Goal: Information Seeking & Learning: Learn about a topic

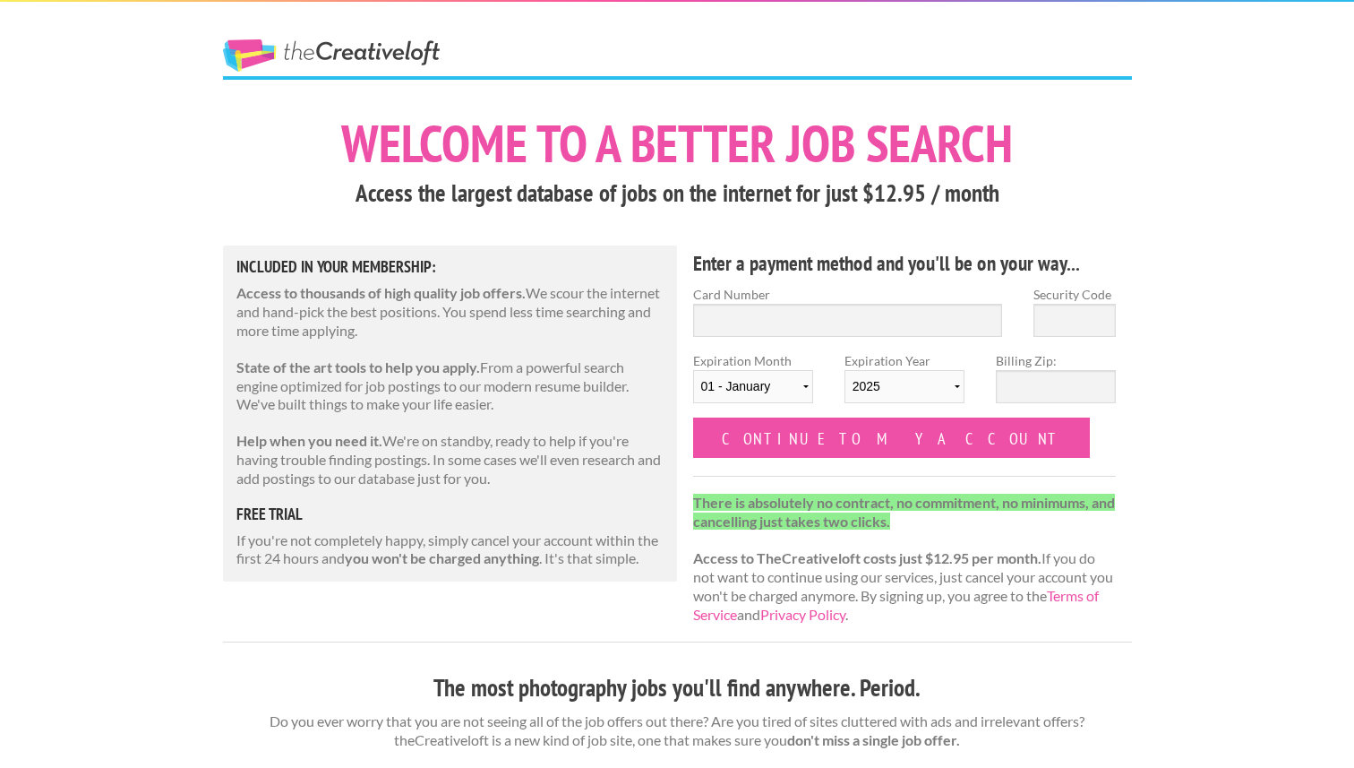
click at [236, 252] on div "Included in Your Membership: Access to thousands of high quality job offers. We…" at bounding box center [450, 413] width 455 height 336
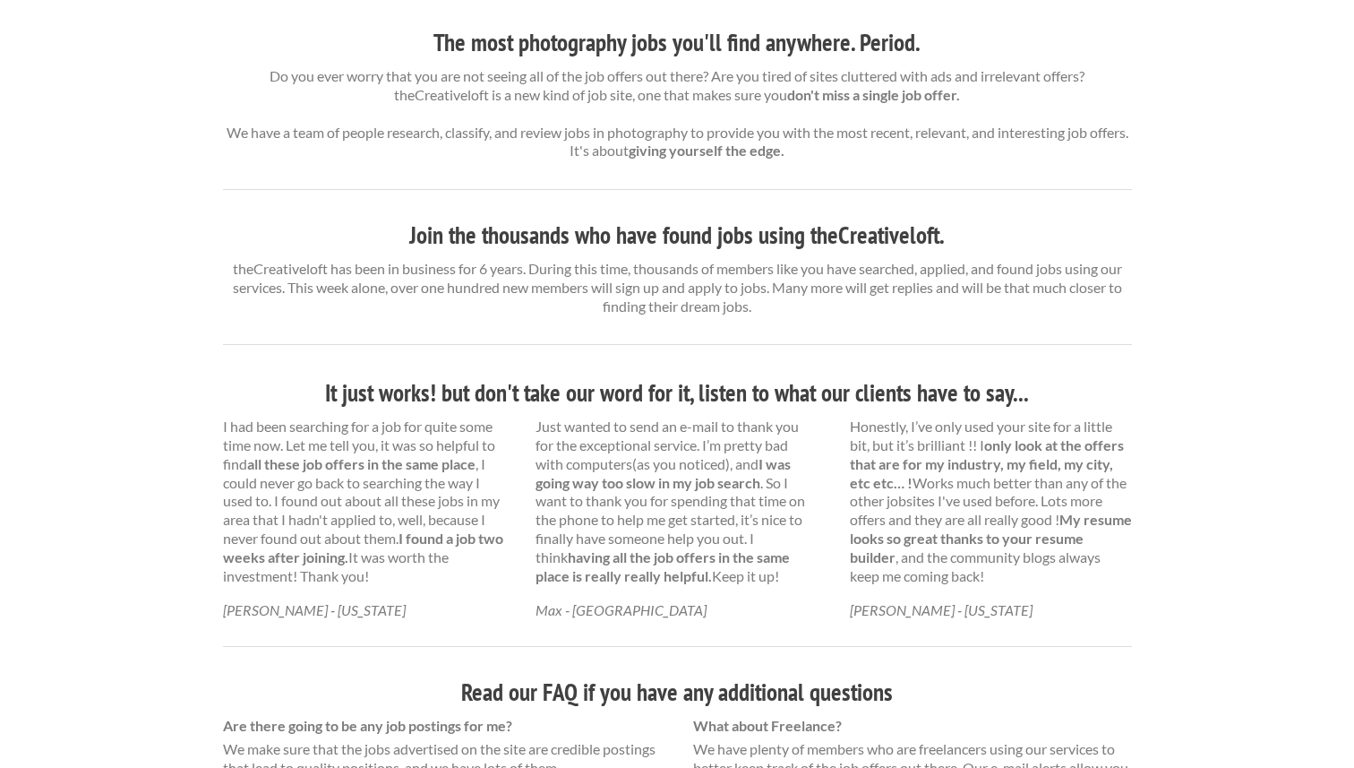
click at [191, 260] on div "The Creative Loft Welcome to a better job search Access the largest database of…" at bounding box center [677, 279] width 1354 height 1848
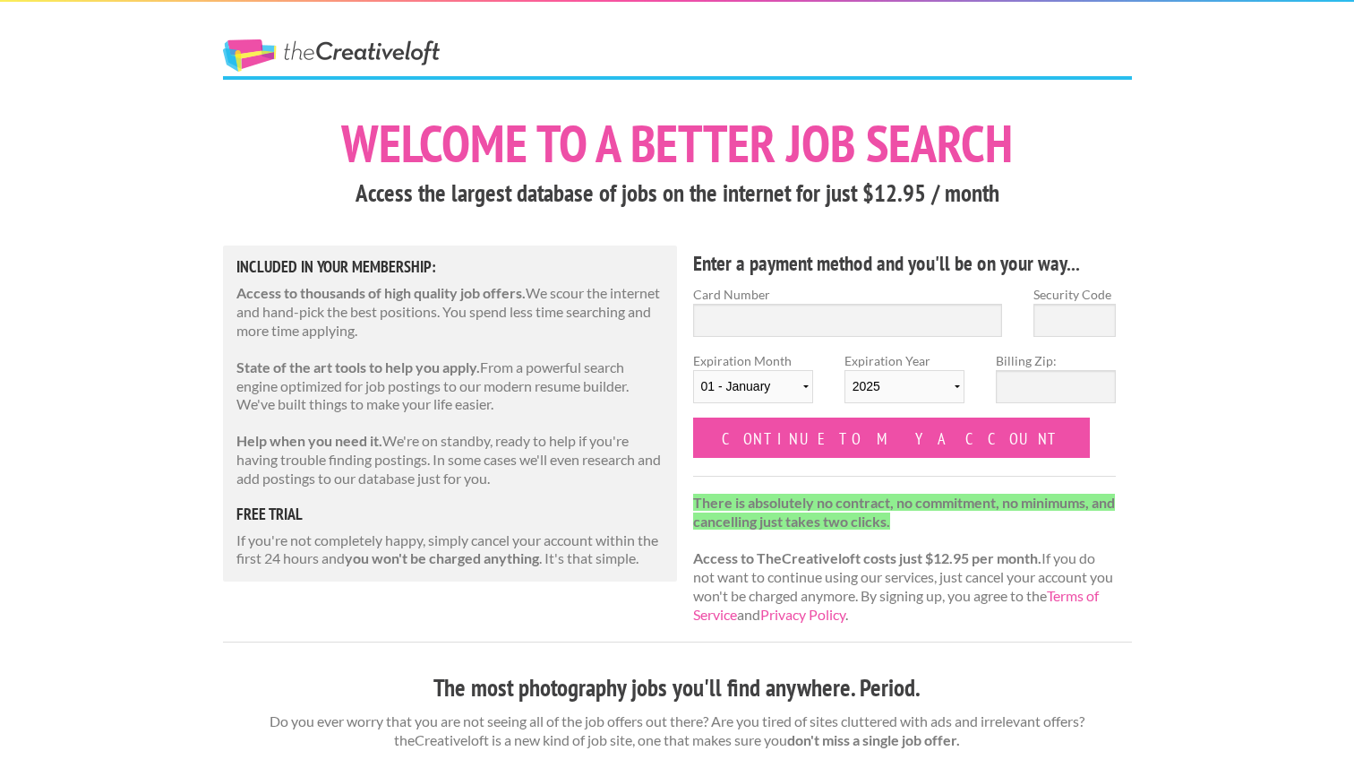
click at [341, 45] on link "The Creative Loft" at bounding box center [331, 55] width 217 height 32
click at [282, 58] on link "The Creative Loft" at bounding box center [331, 55] width 217 height 32
click at [315, 45] on link "The Creative Loft" at bounding box center [331, 55] width 217 height 32
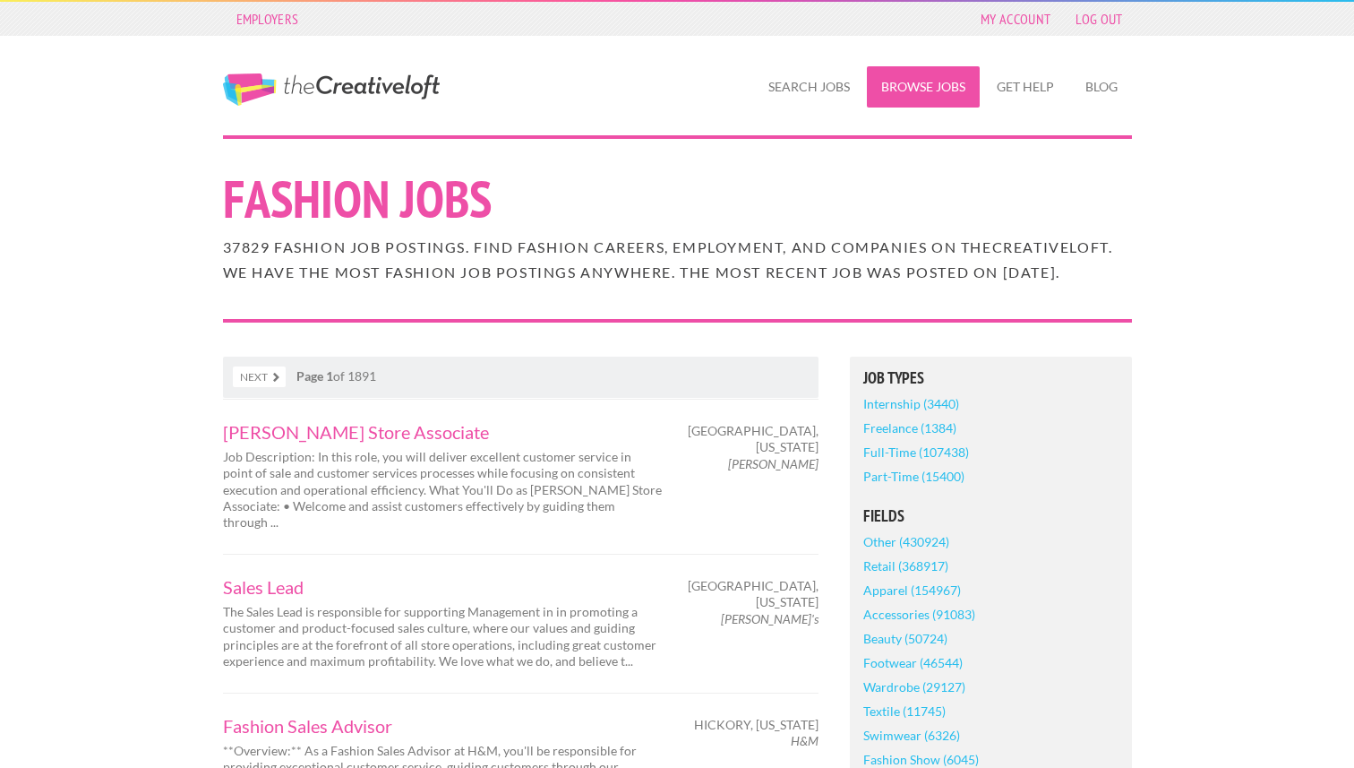
click at [906, 89] on link "Browse Jobs" at bounding box center [923, 86] width 113 height 41
click at [273, 441] on link "Kohl's Store Associate" at bounding box center [442, 432] width 439 height 18
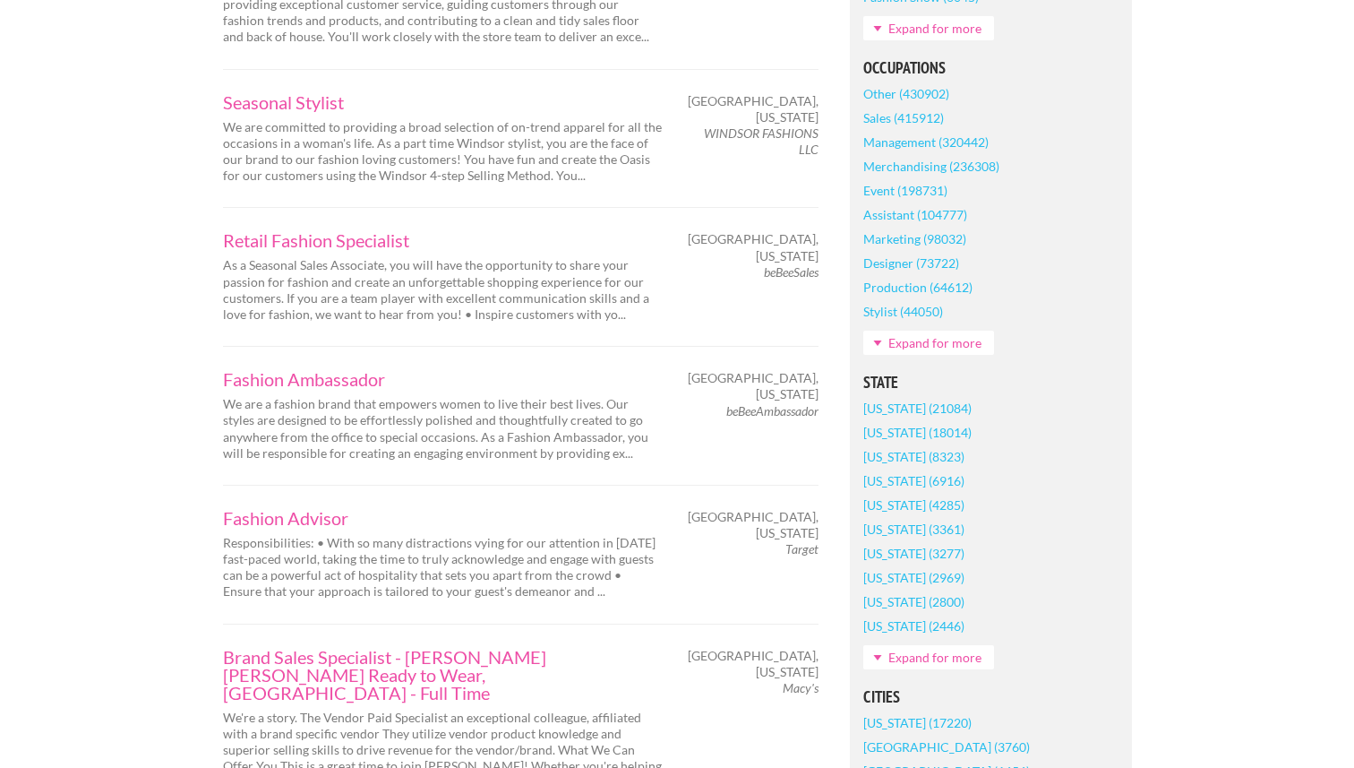
scroll to position [776, 0]
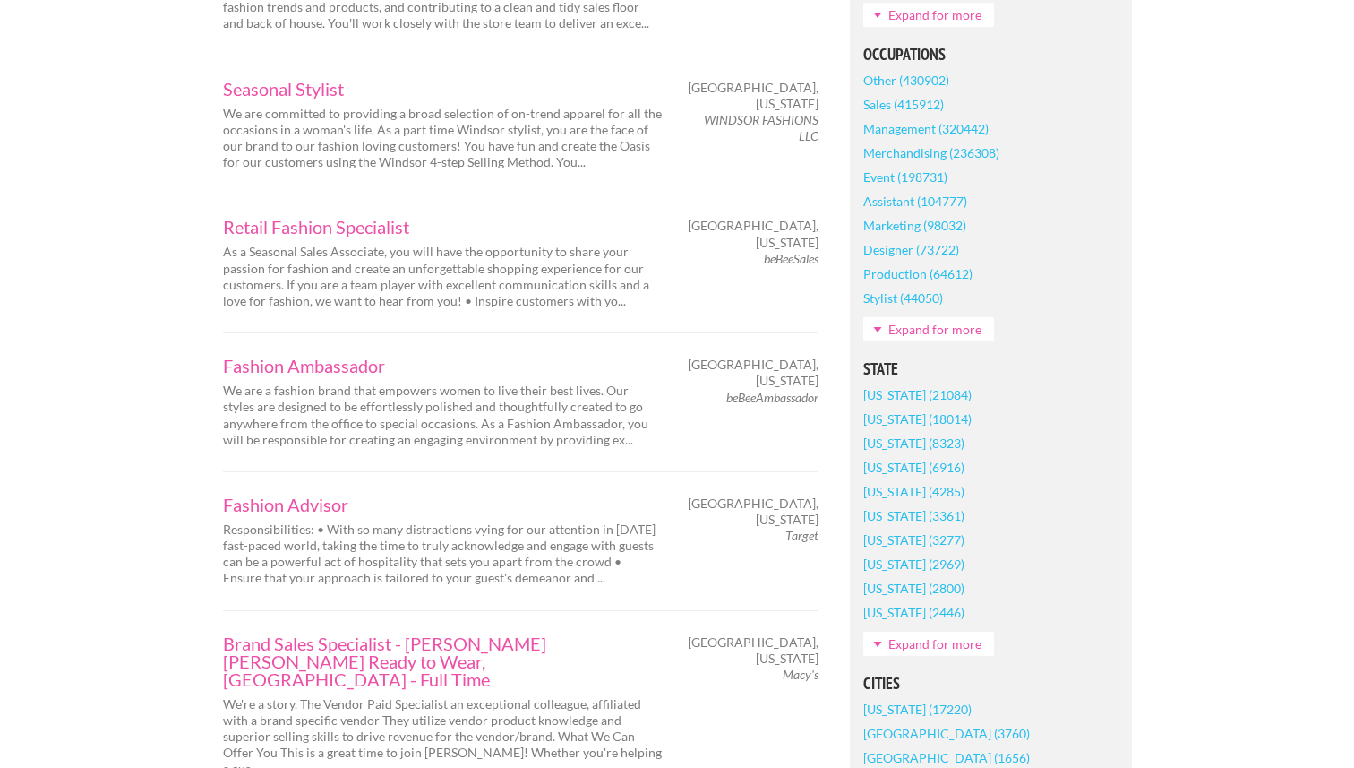
click at [918, 341] on link "Expand for more" at bounding box center [929, 329] width 131 height 24
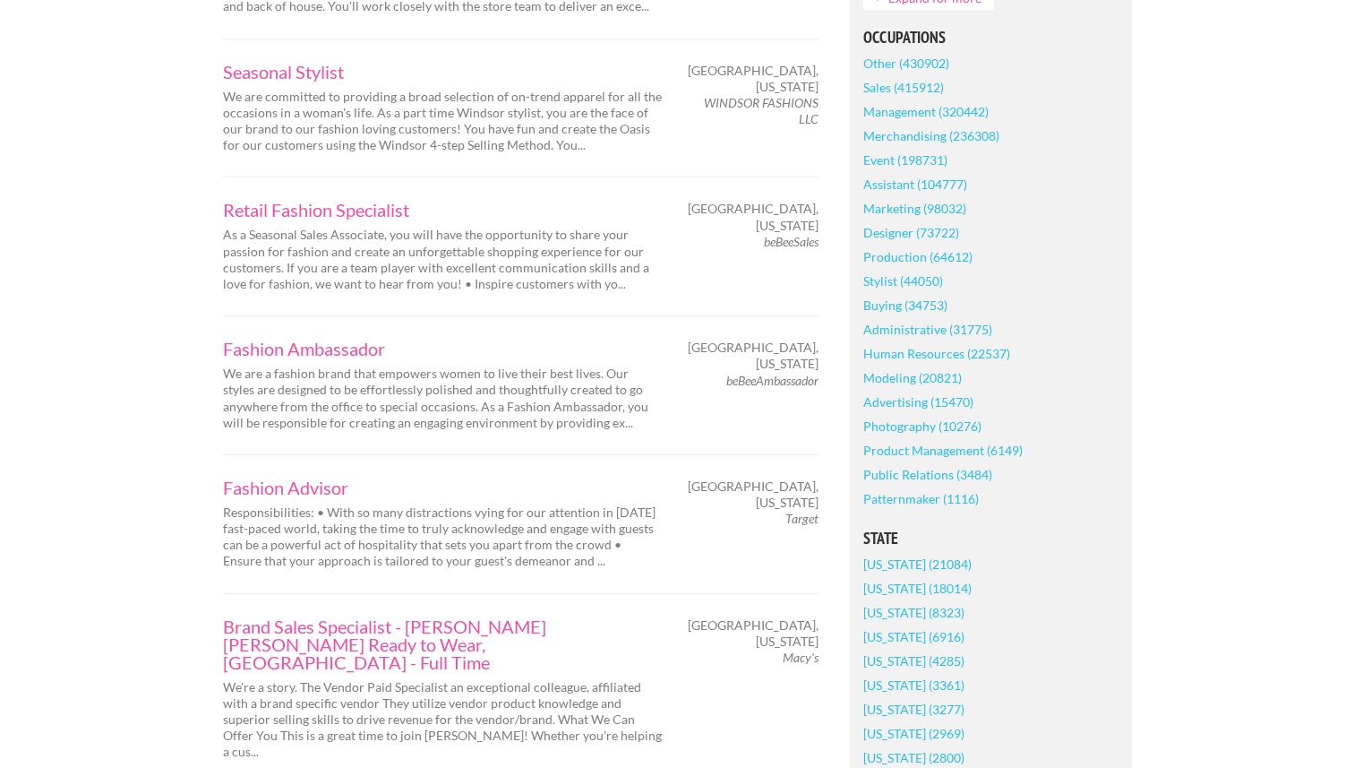
scroll to position [803, 0]
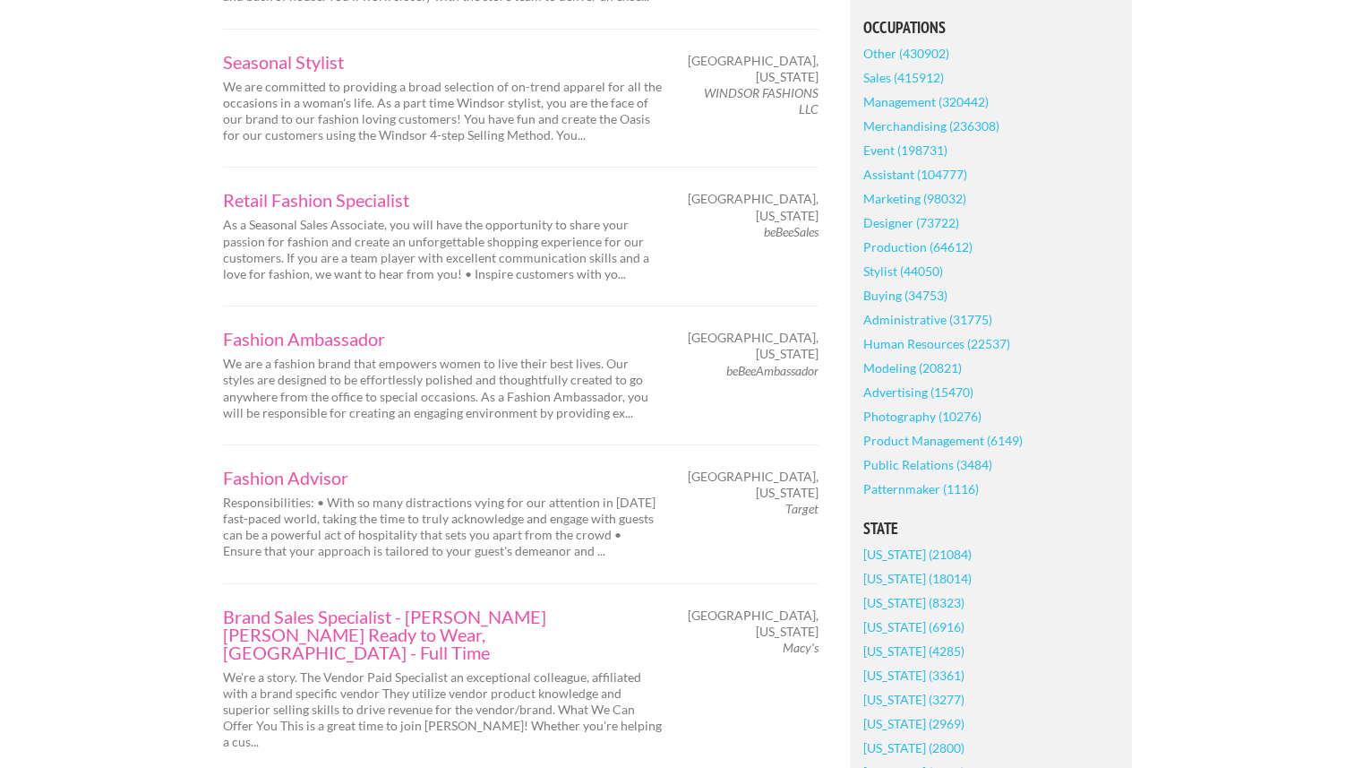
click at [911, 428] on link "Photography (10276)" at bounding box center [923, 416] width 118 height 24
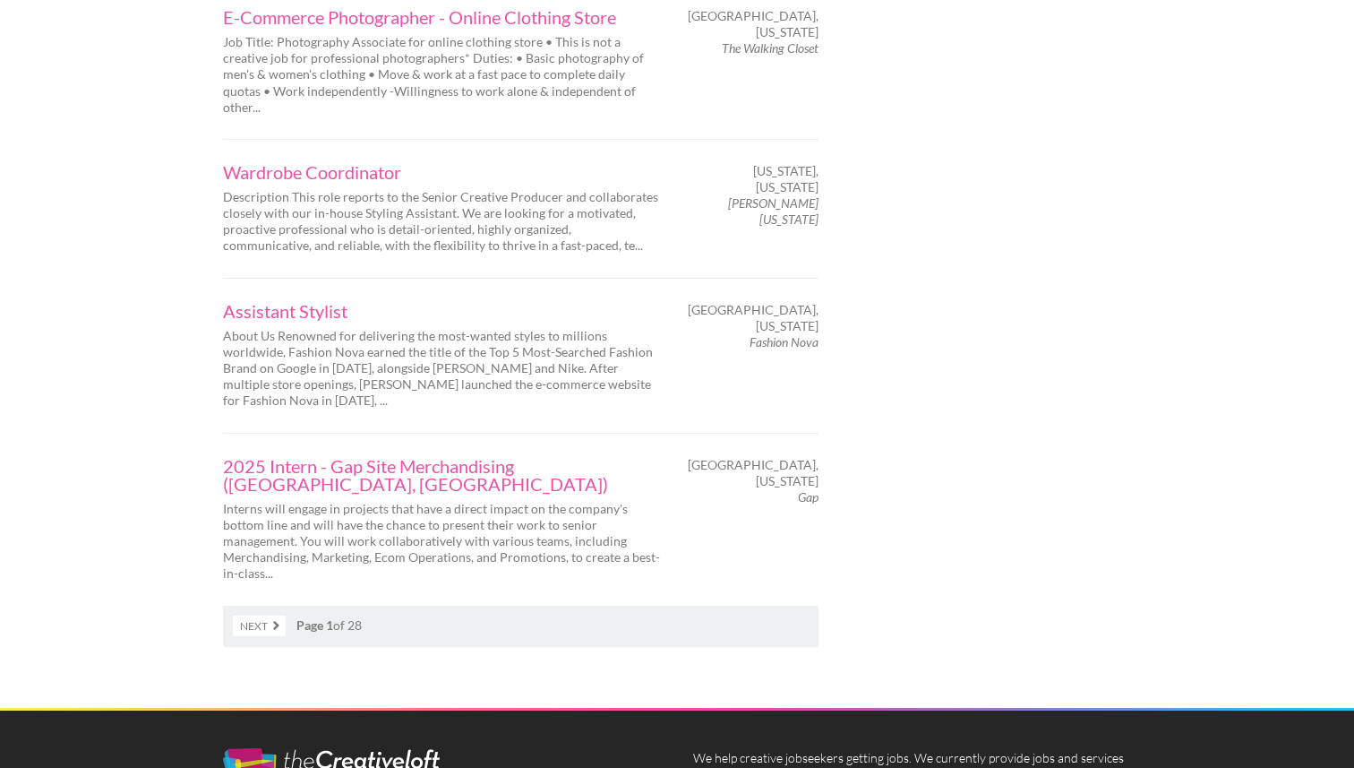
scroll to position [2838, 0]
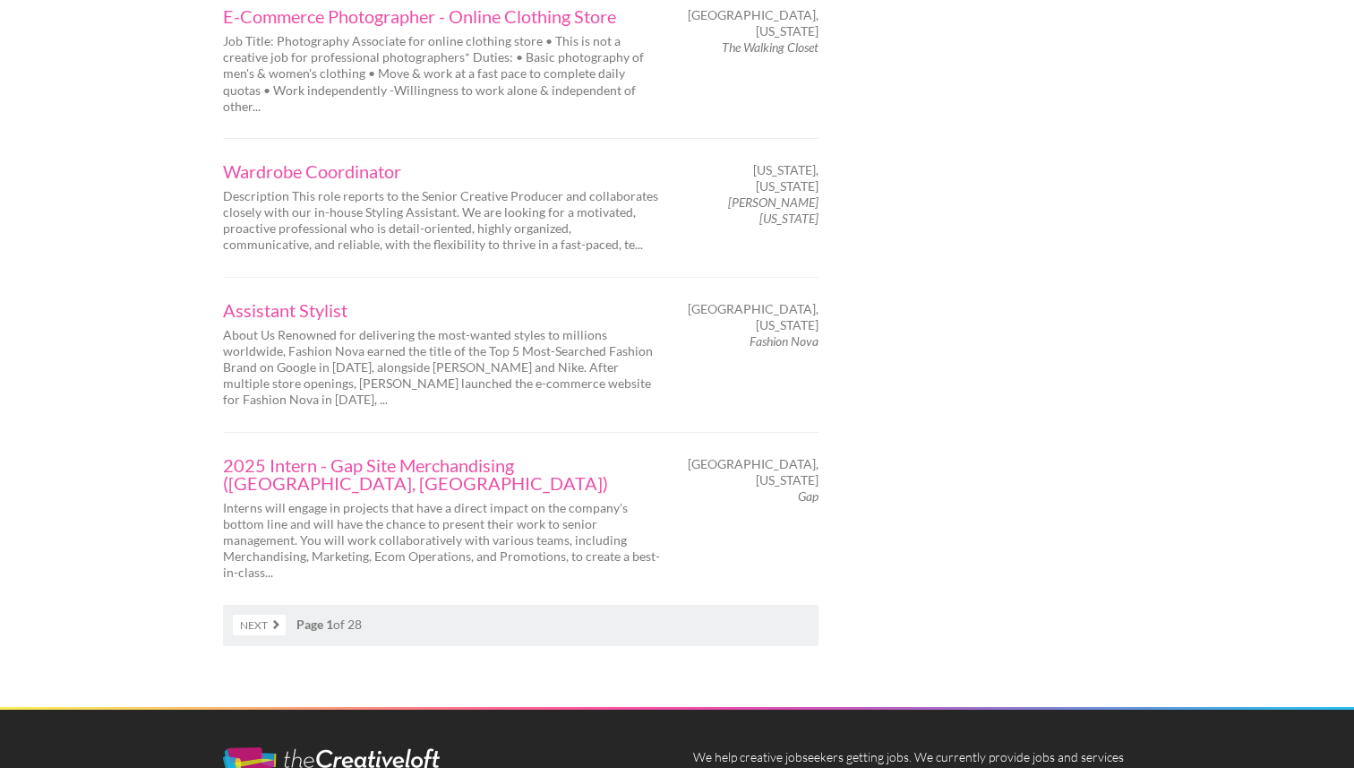
click at [239, 615] on link "Next" at bounding box center [259, 625] width 53 height 21
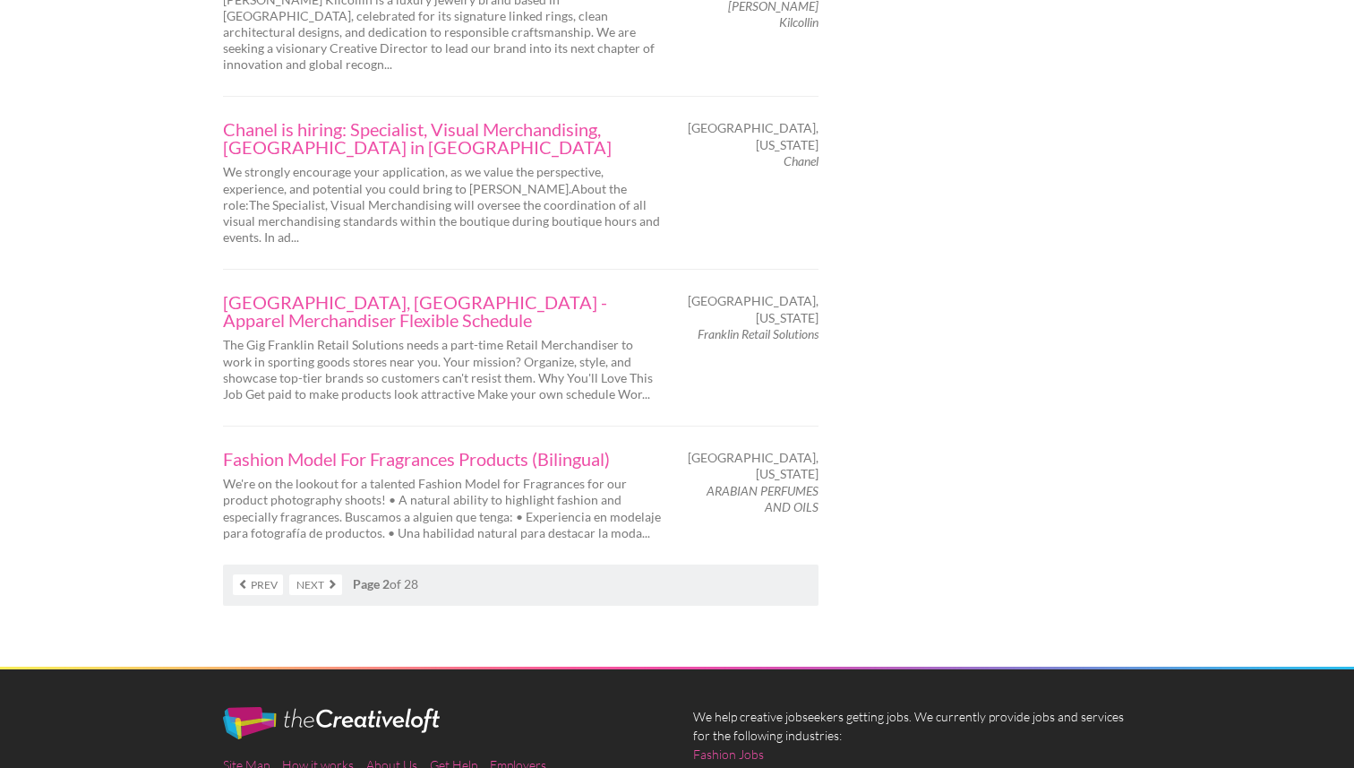
scroll to position [2992, 0]
click at [321, 574] on link "Next" at bounding box center [315, 584] width 53 height 21
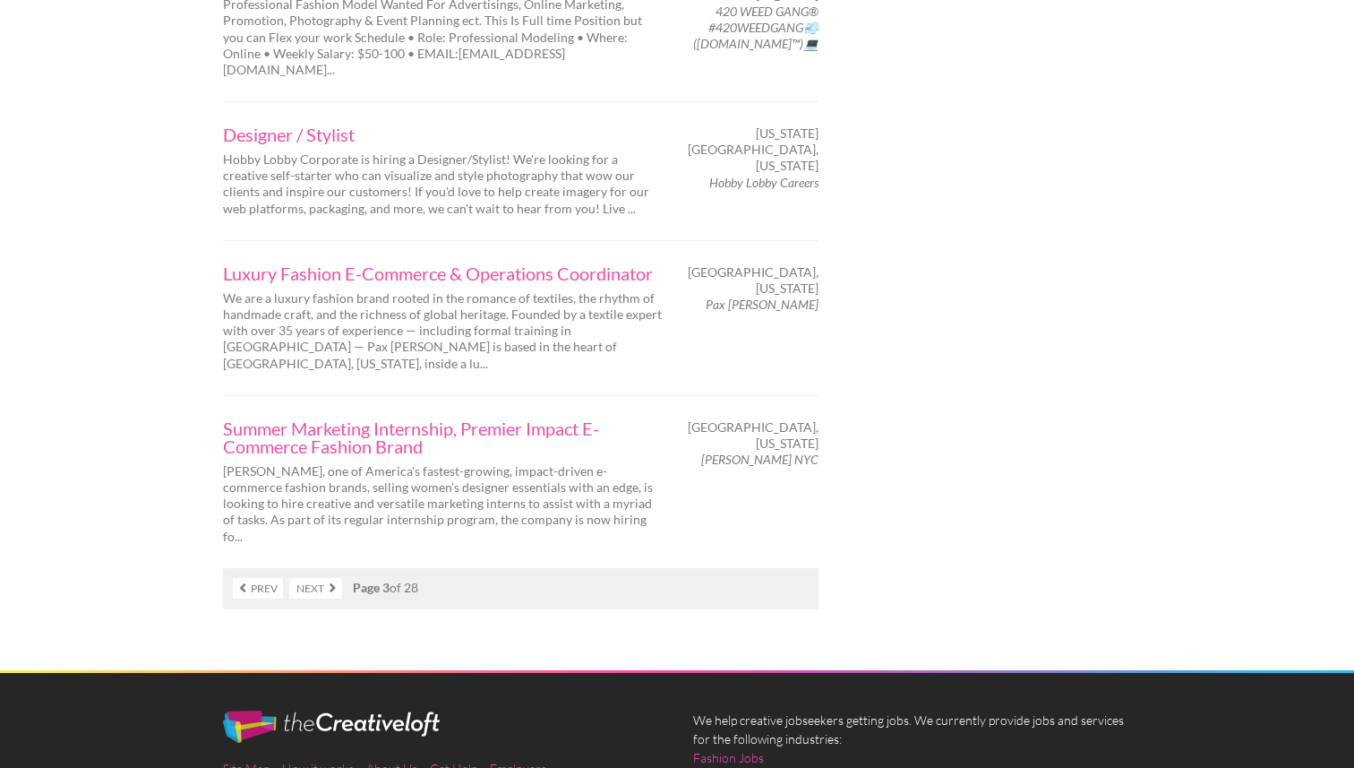
scroll to position [3001, 0]
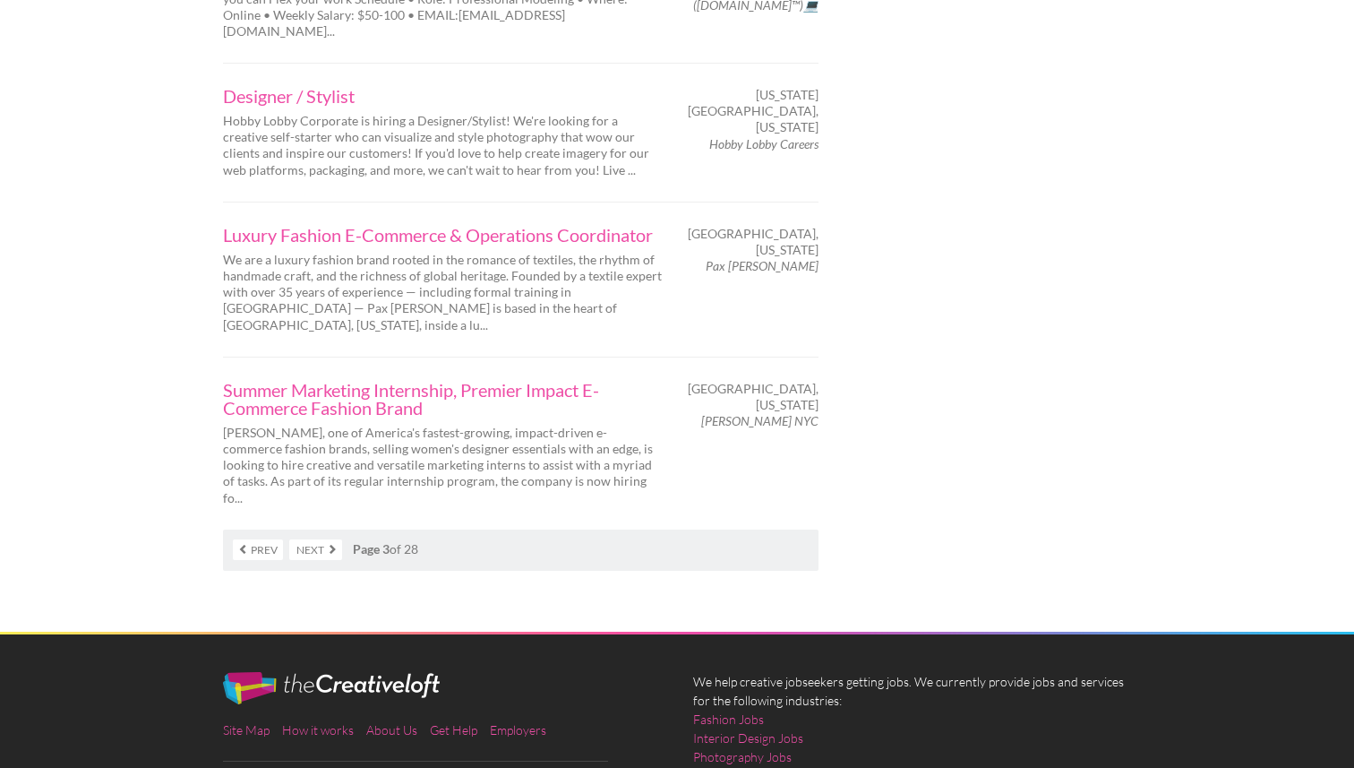
click at [320, 539] on link "Next" at bounding box center [315, 549] width 53 height 21
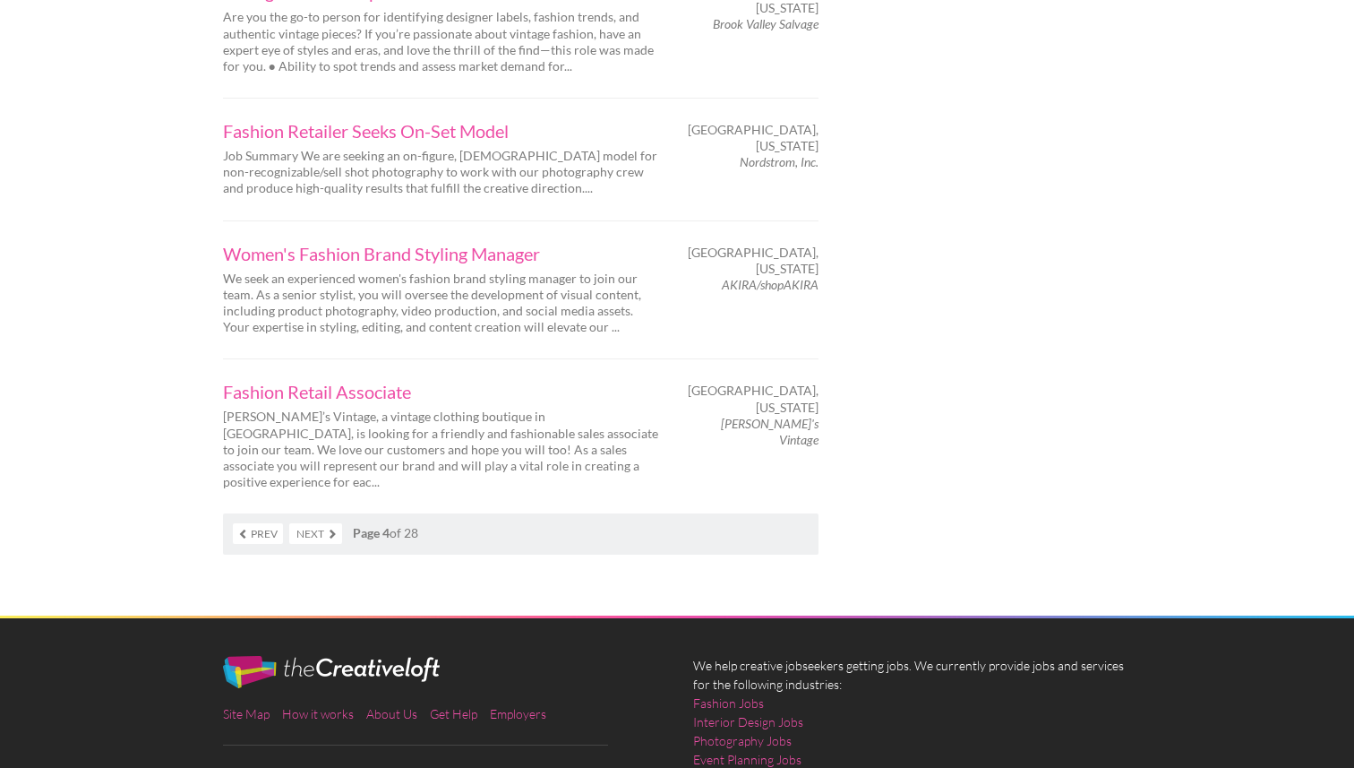
scroll to position [2978, 0]
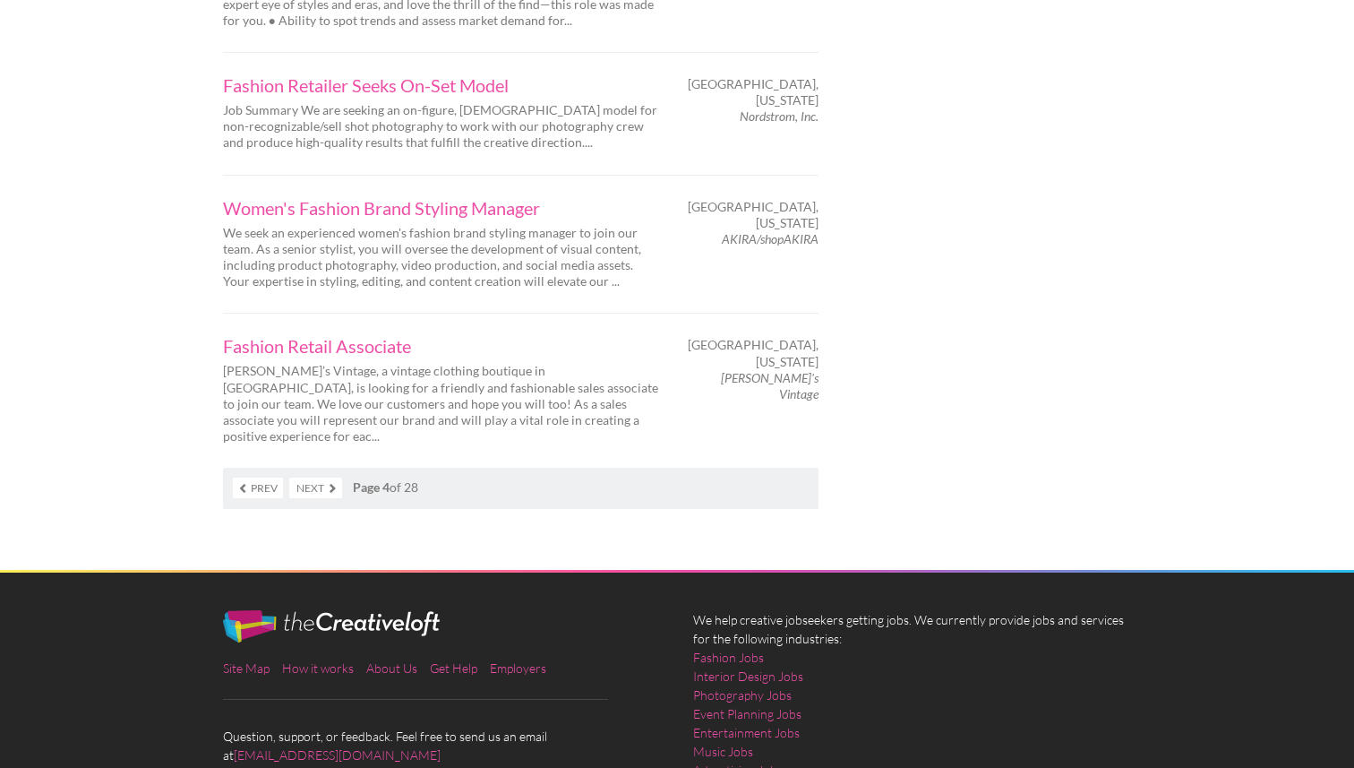
click at [323, 477] on link "Next" at bounding box center [315, 487] width 53 height 21
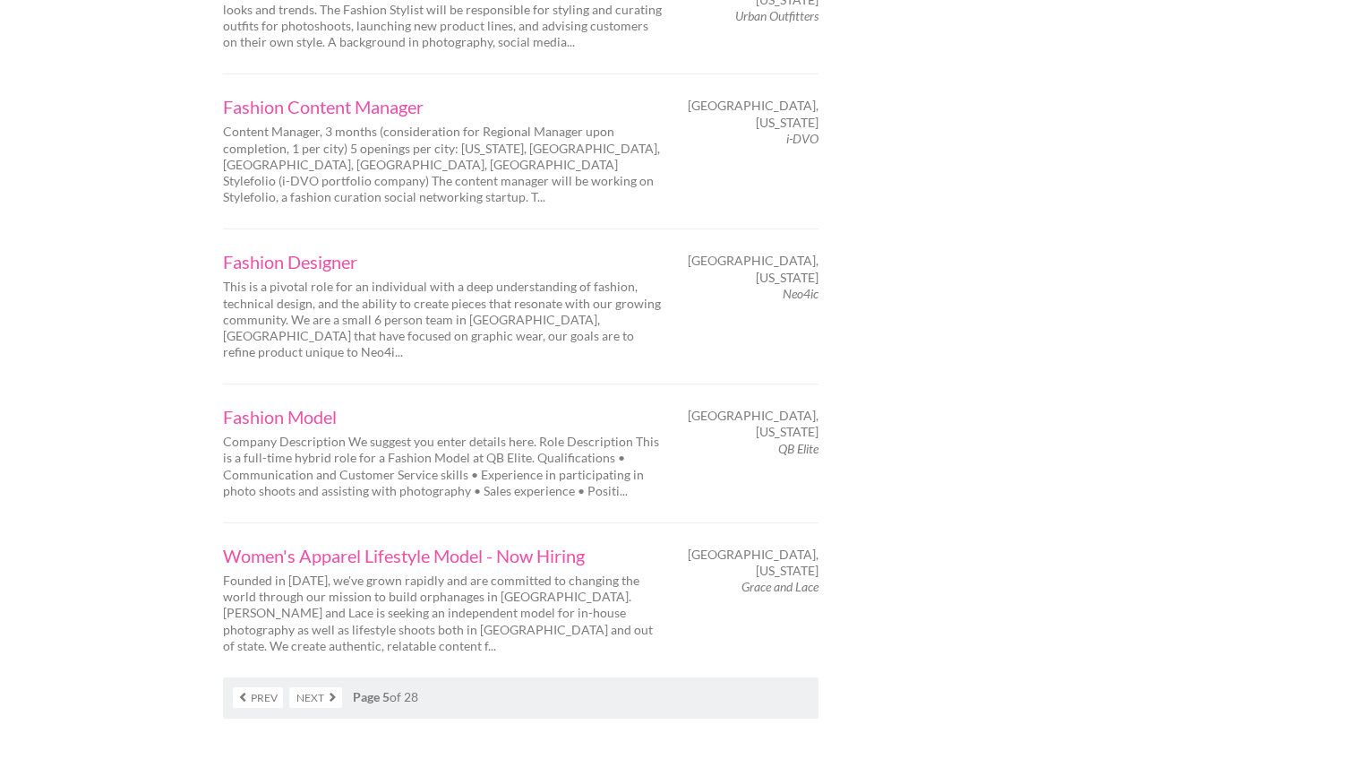
scroll to position [2701, 0]
click at [313, 684] on link "Next" at bounding box center [315, 694] width 53 height 21
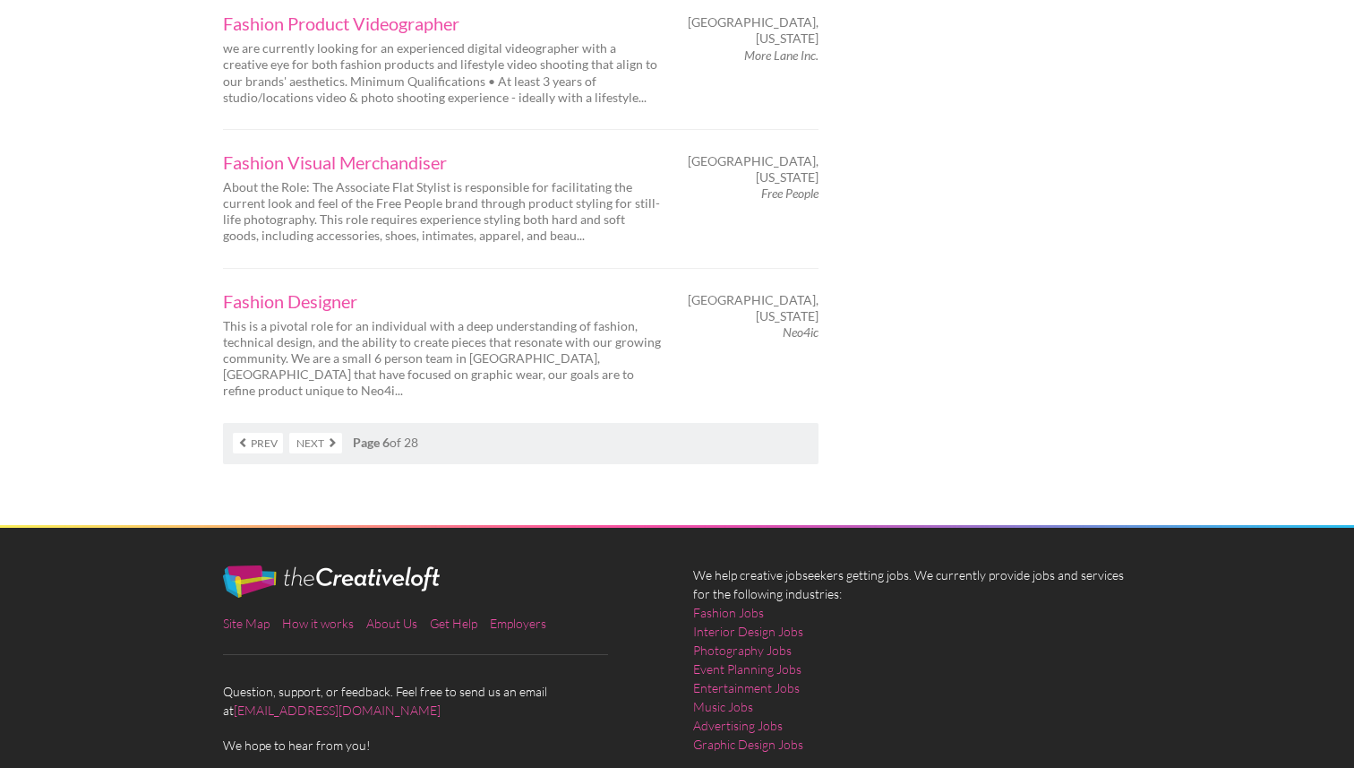
scroll to position [2985, 0]
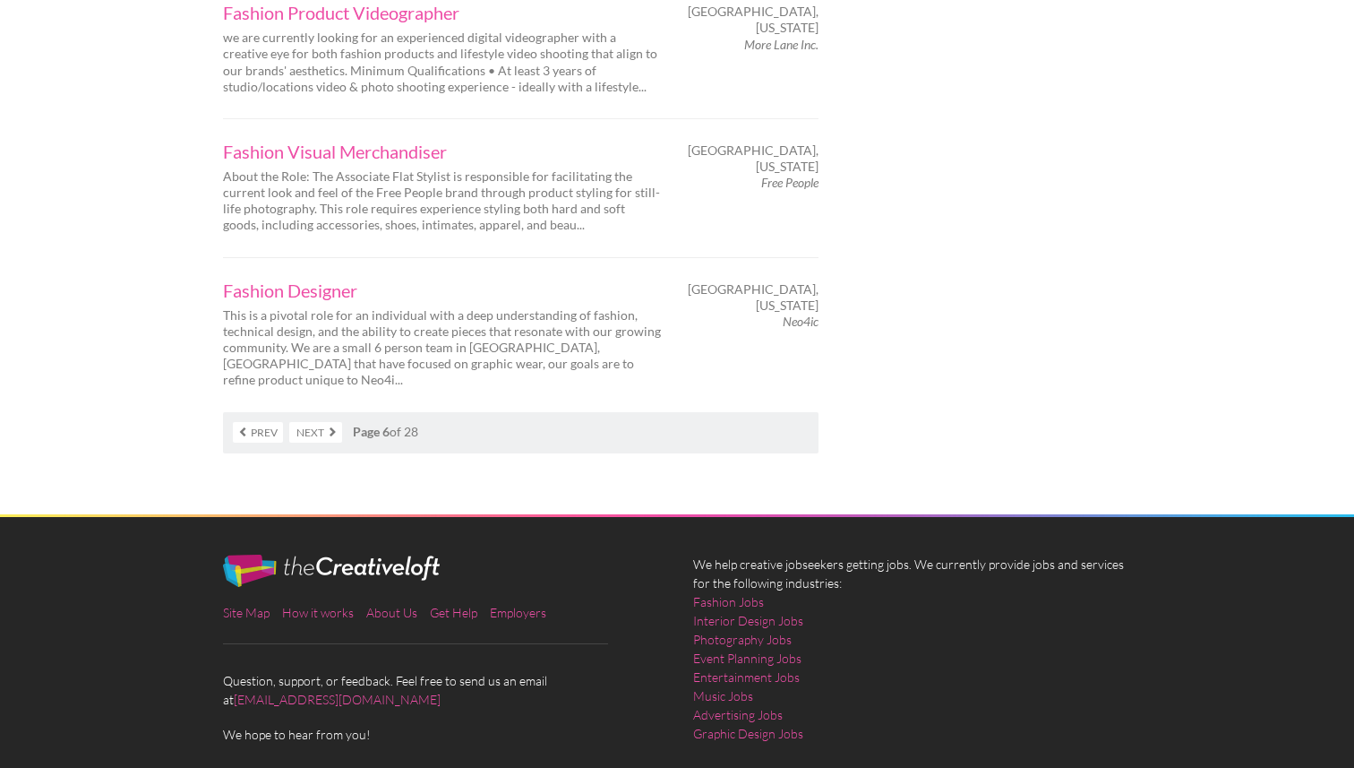
click at [307, 422] on link "Next" at bounding box center [315, 432] width 53 height 21
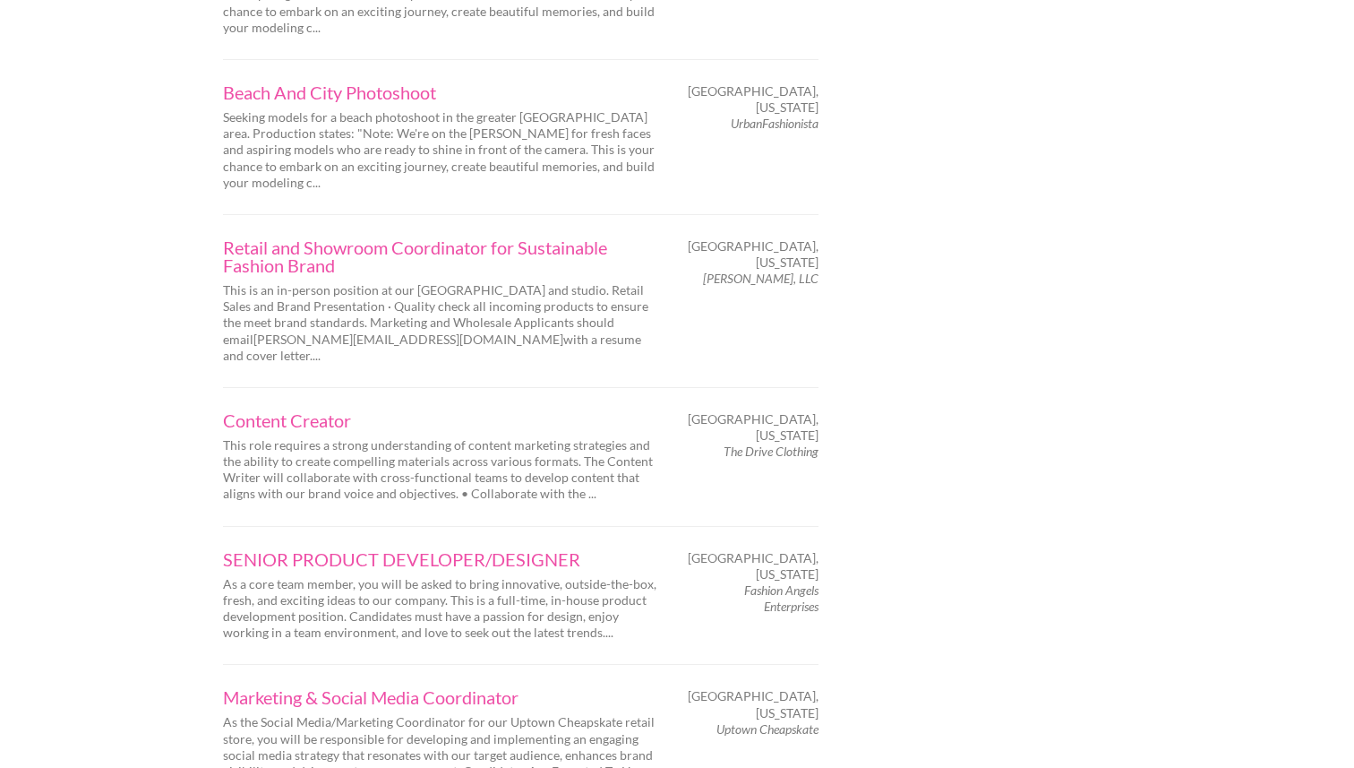
scroll to position [2951, 0]
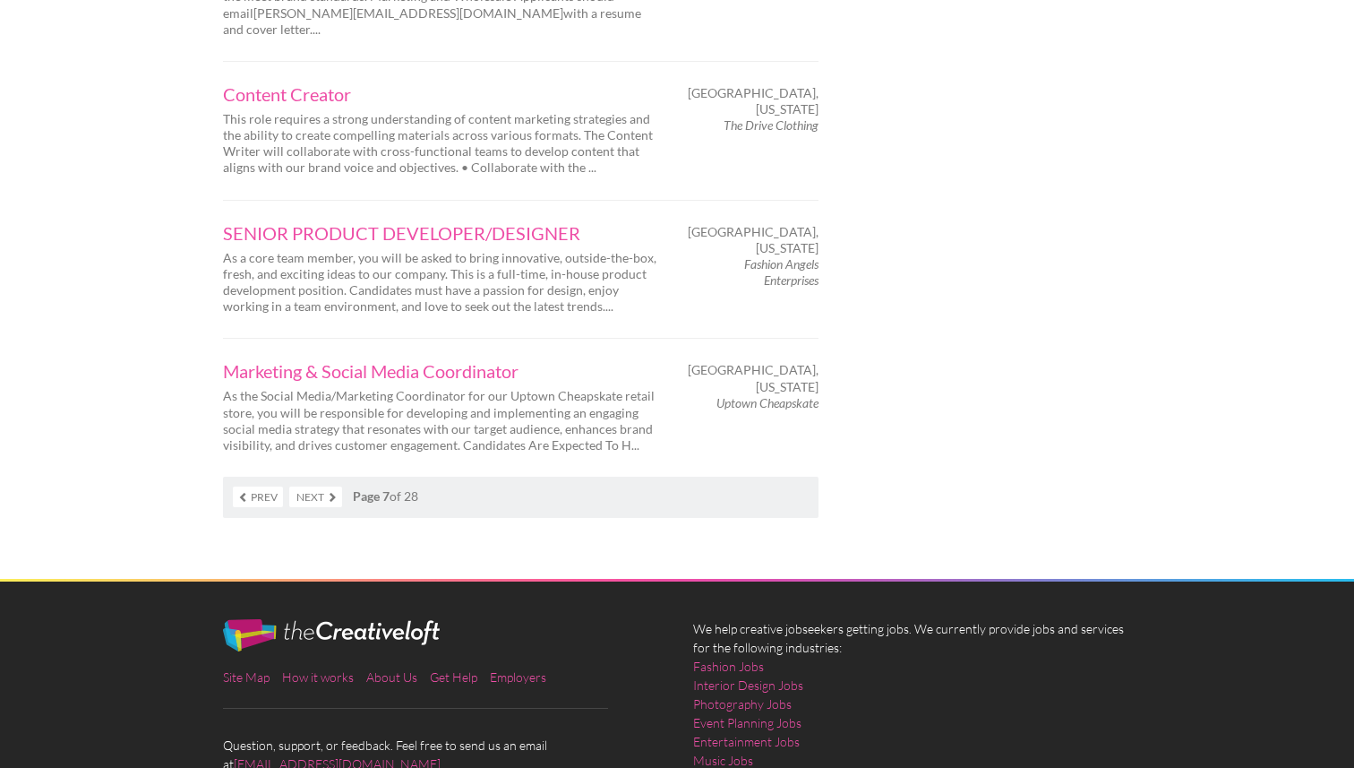
click at [320, 486] on link "Next" at bounding box center [315, 496] width 53 height 21
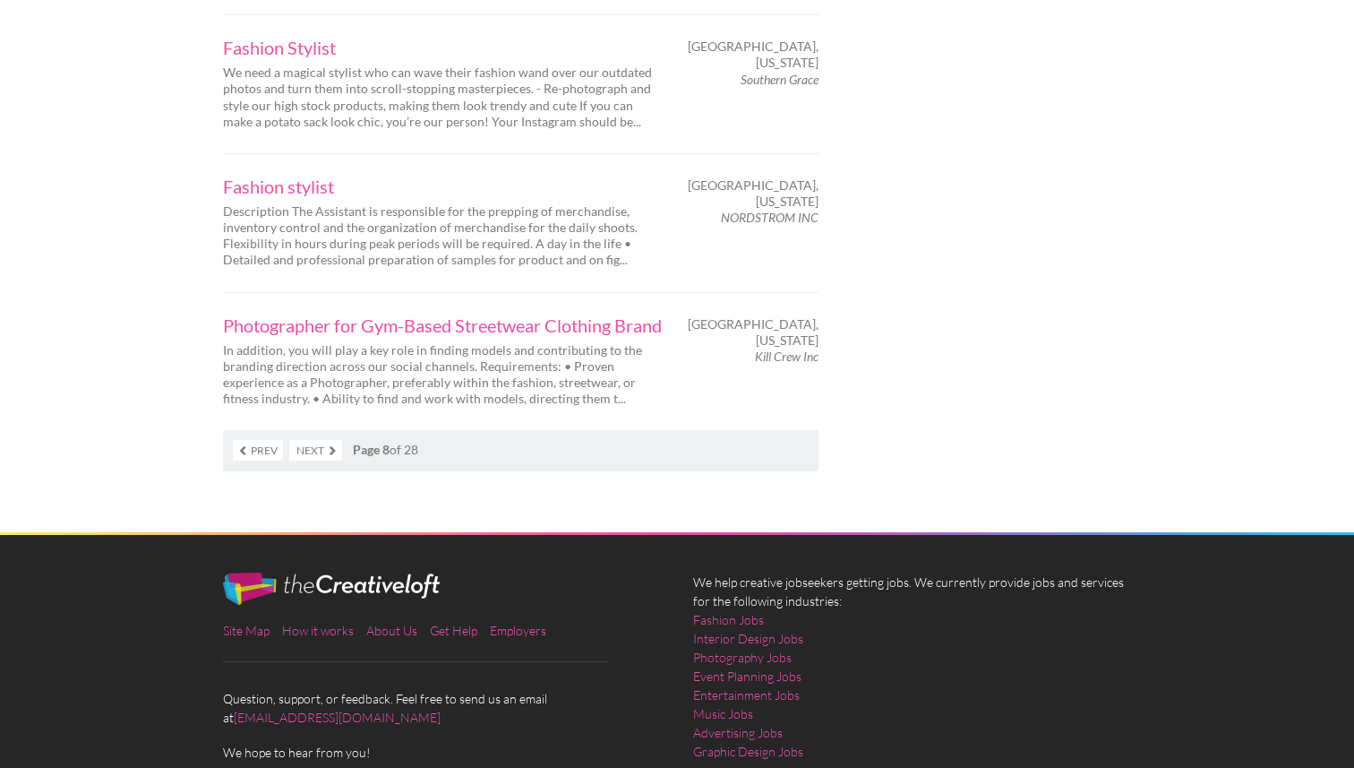
scroll to position [3001, 0]
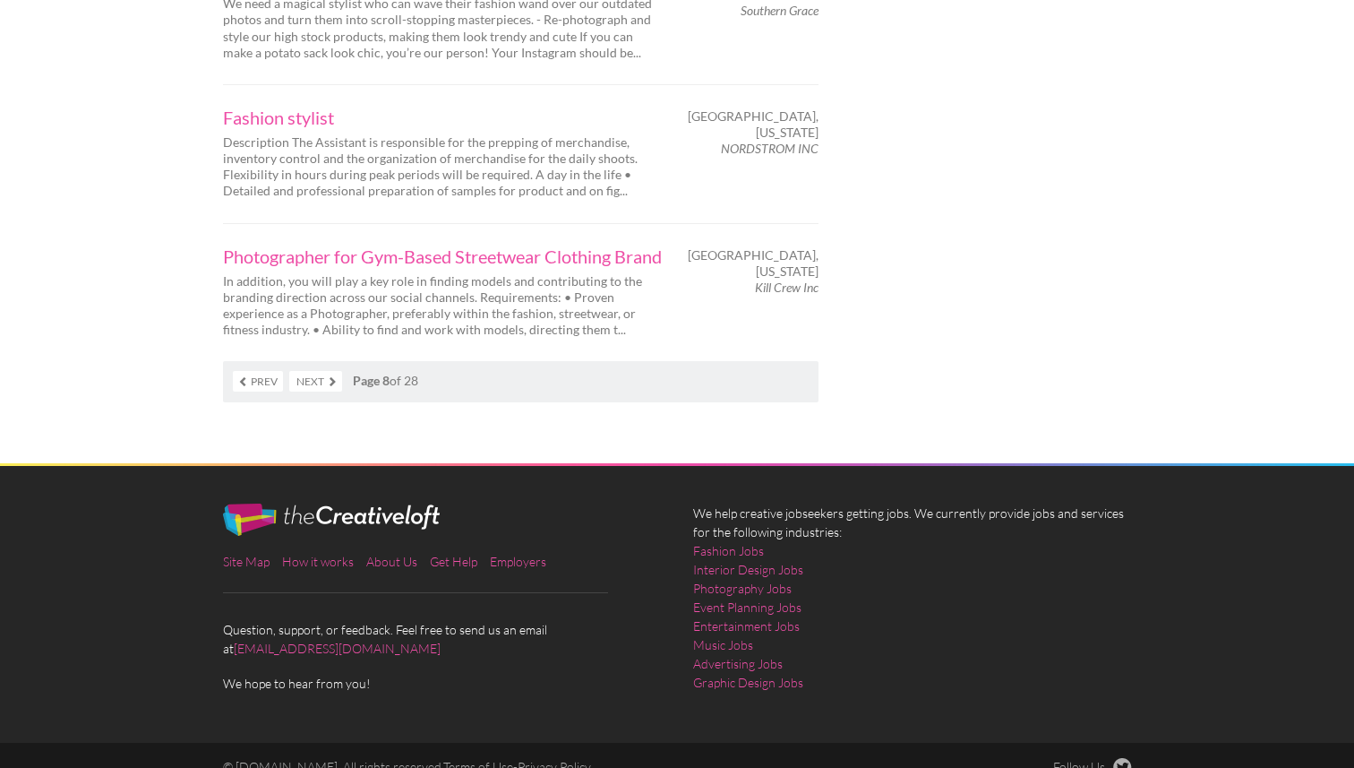
click at [312, 371] on link "Next" at bounding box center [315, 381] width 53 height 21
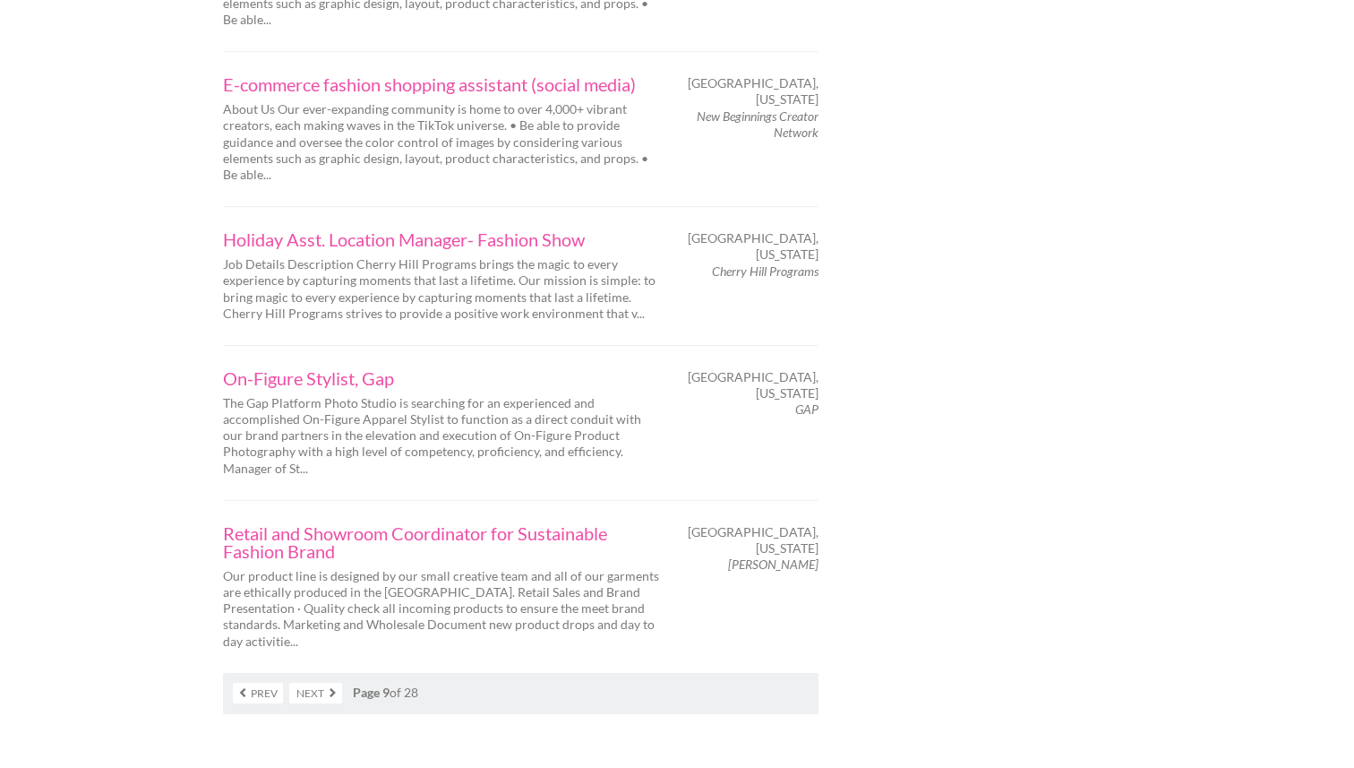
scroll to position [3102, 0]
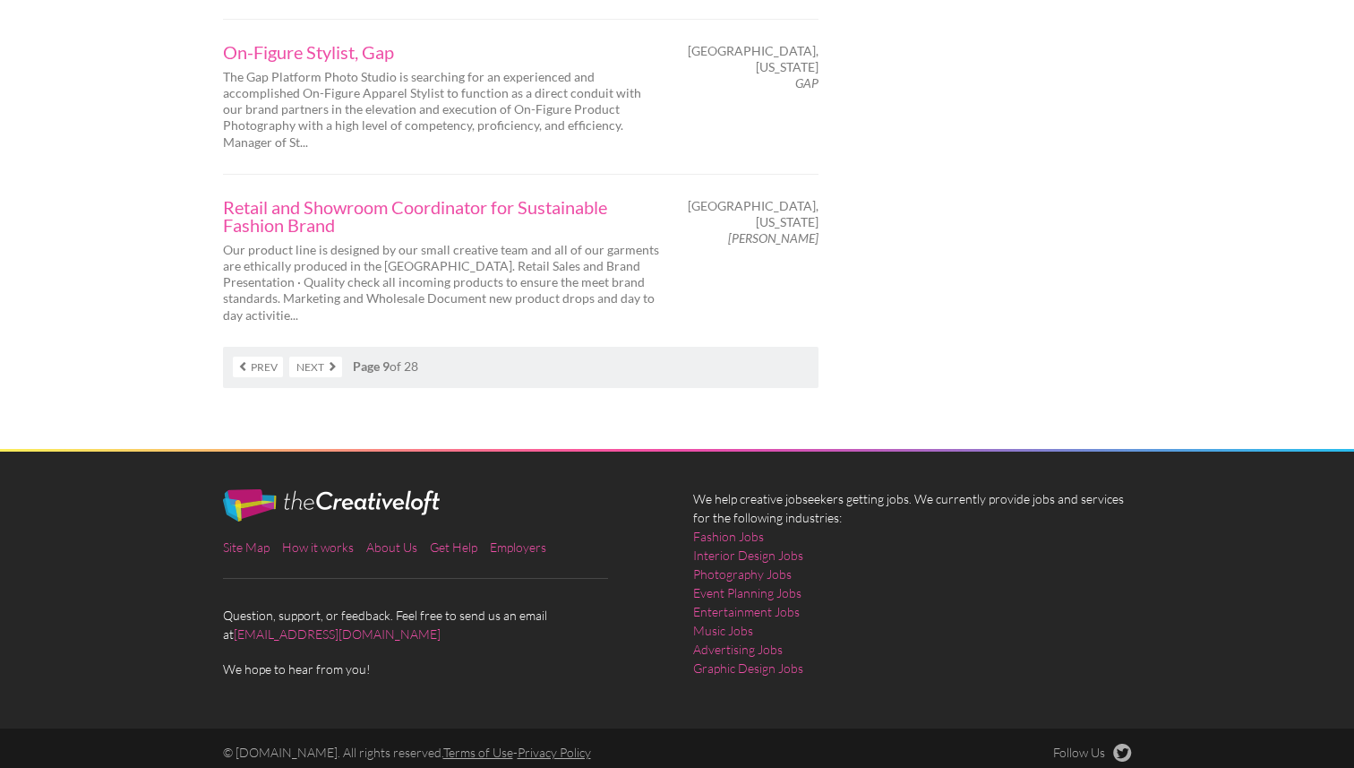
click at [318, 361] on link "Next" at bounding box center [315, 367] width 53 height 21
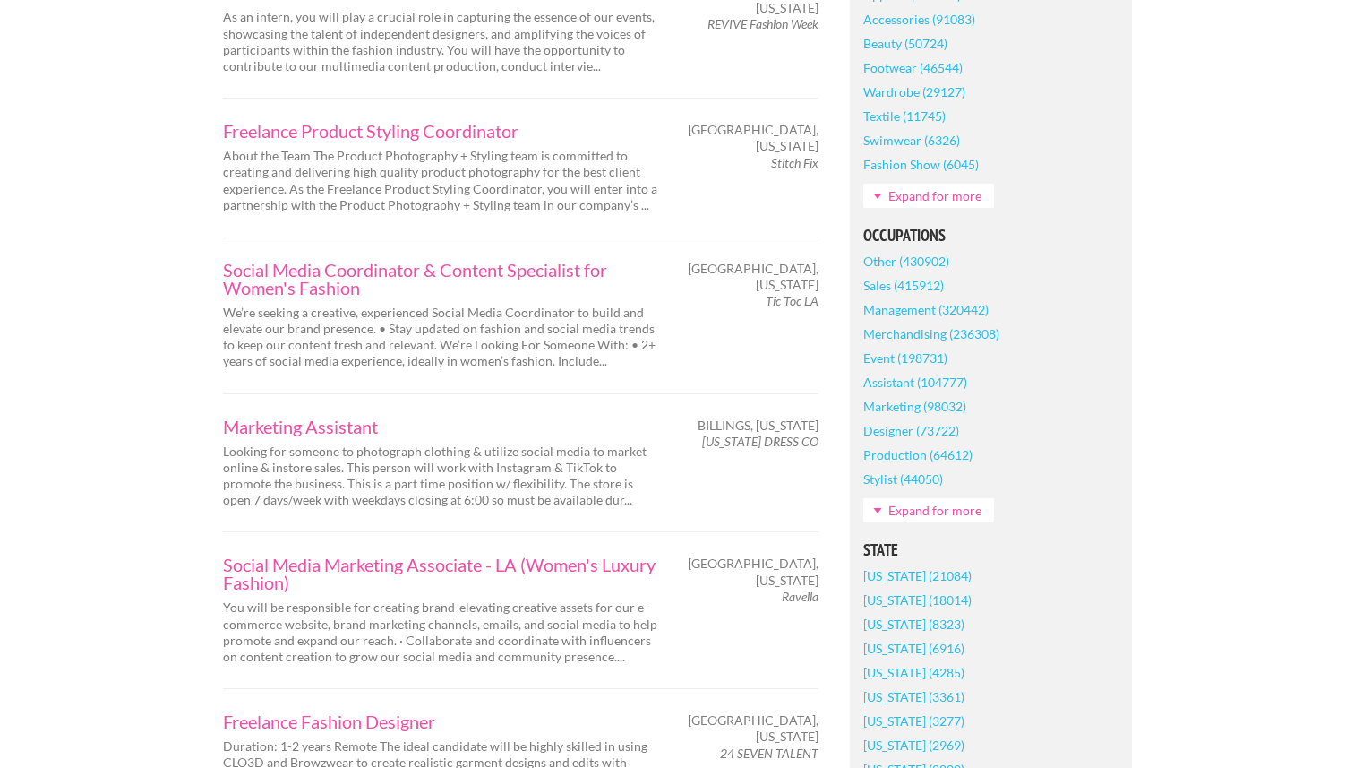
scroll to position [47, 0]
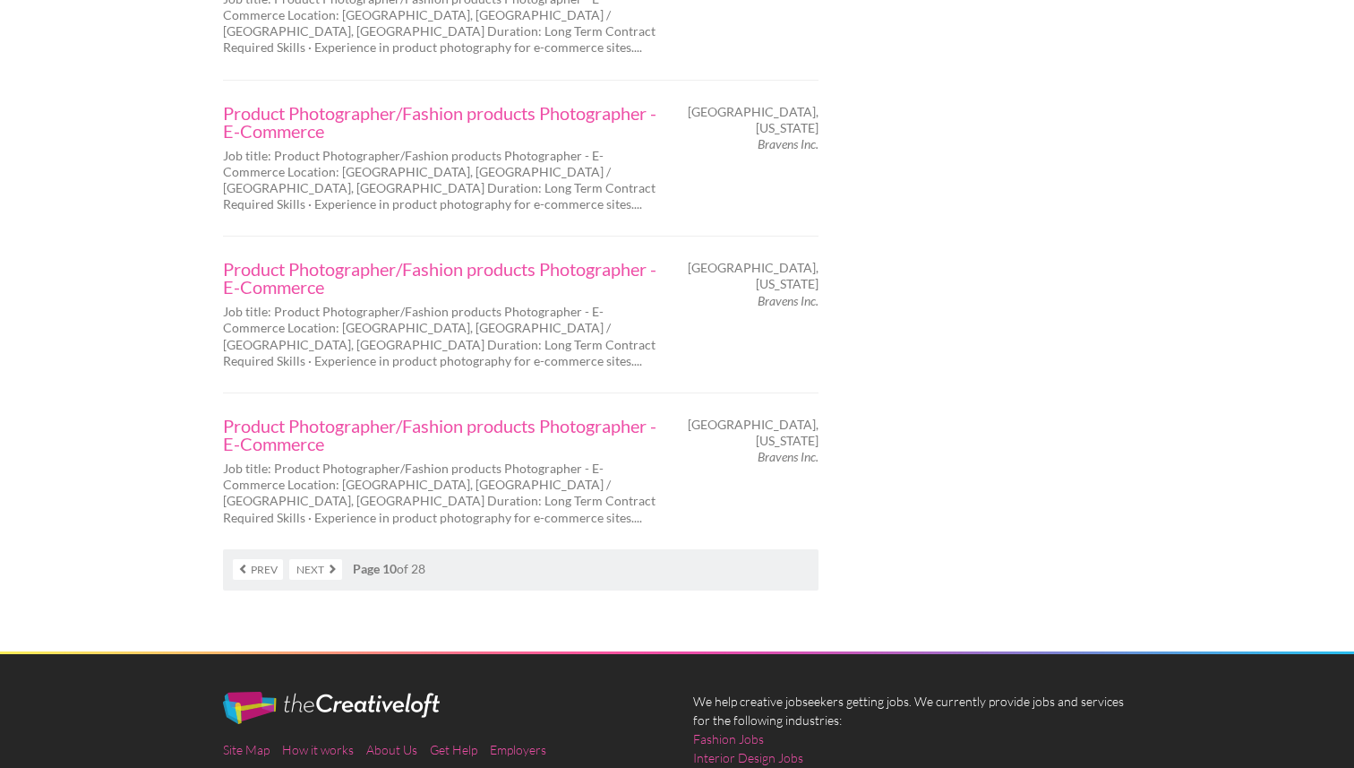
scroll to position [2961, 0]
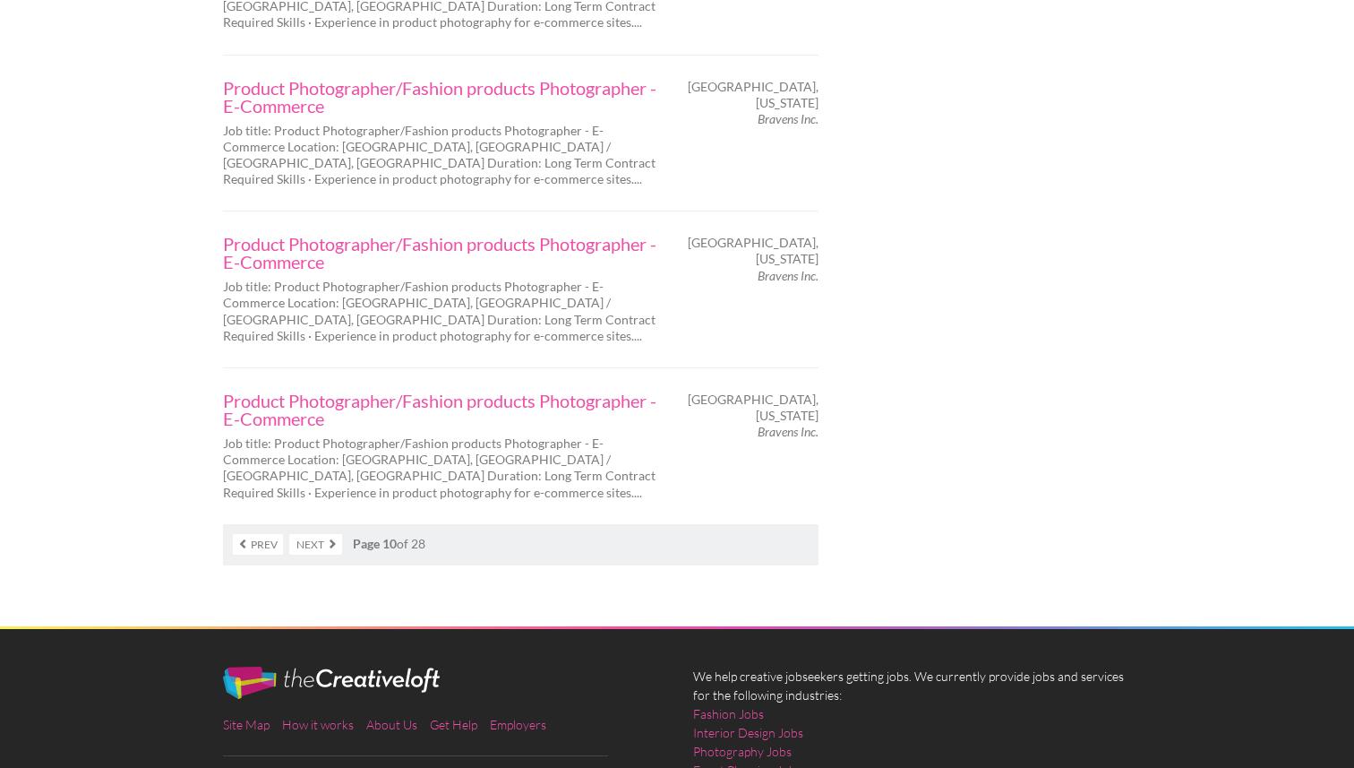
click at [319, 534] on link "Next" at bounding box center [315, 544] width 53 height 21
click at [317, 534] on link "Next" at bounding box center [315, 544] width 53 height 21
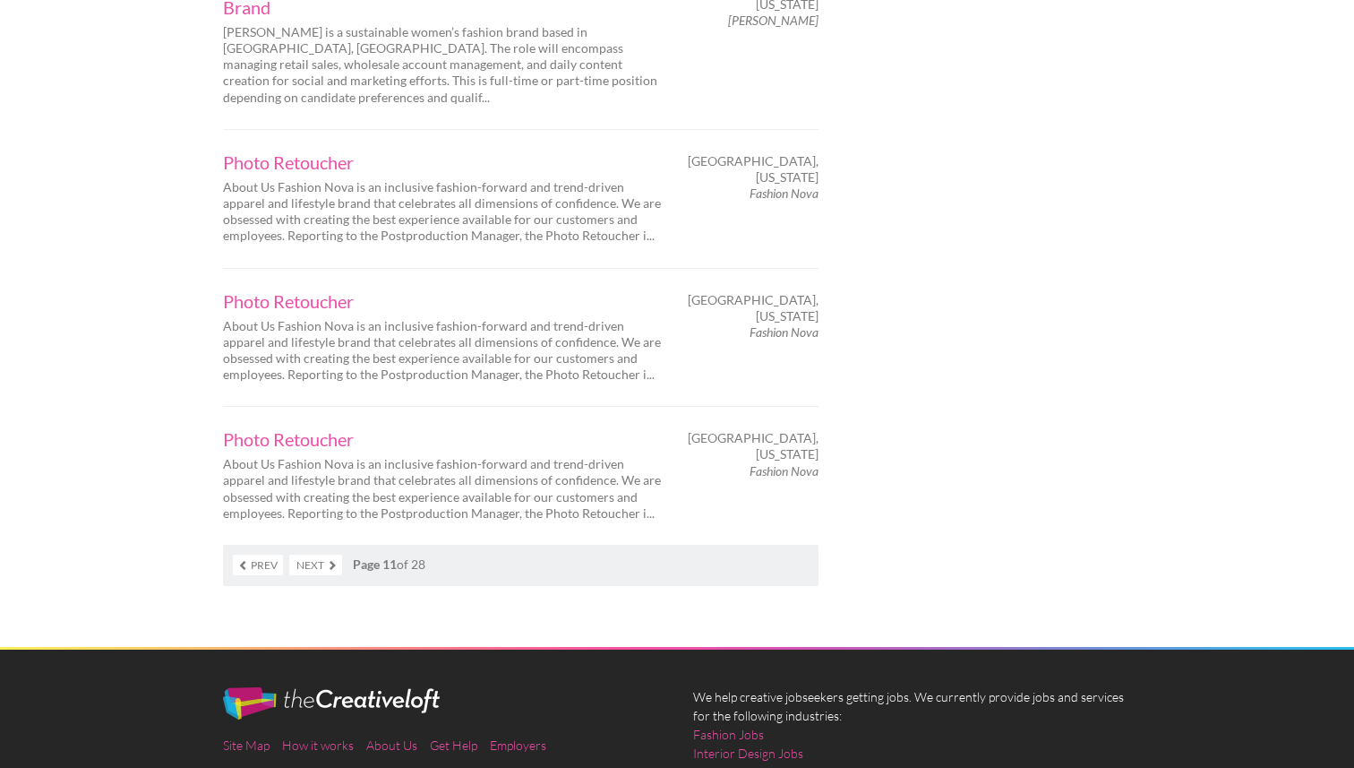
scroll to position [2936, 0]
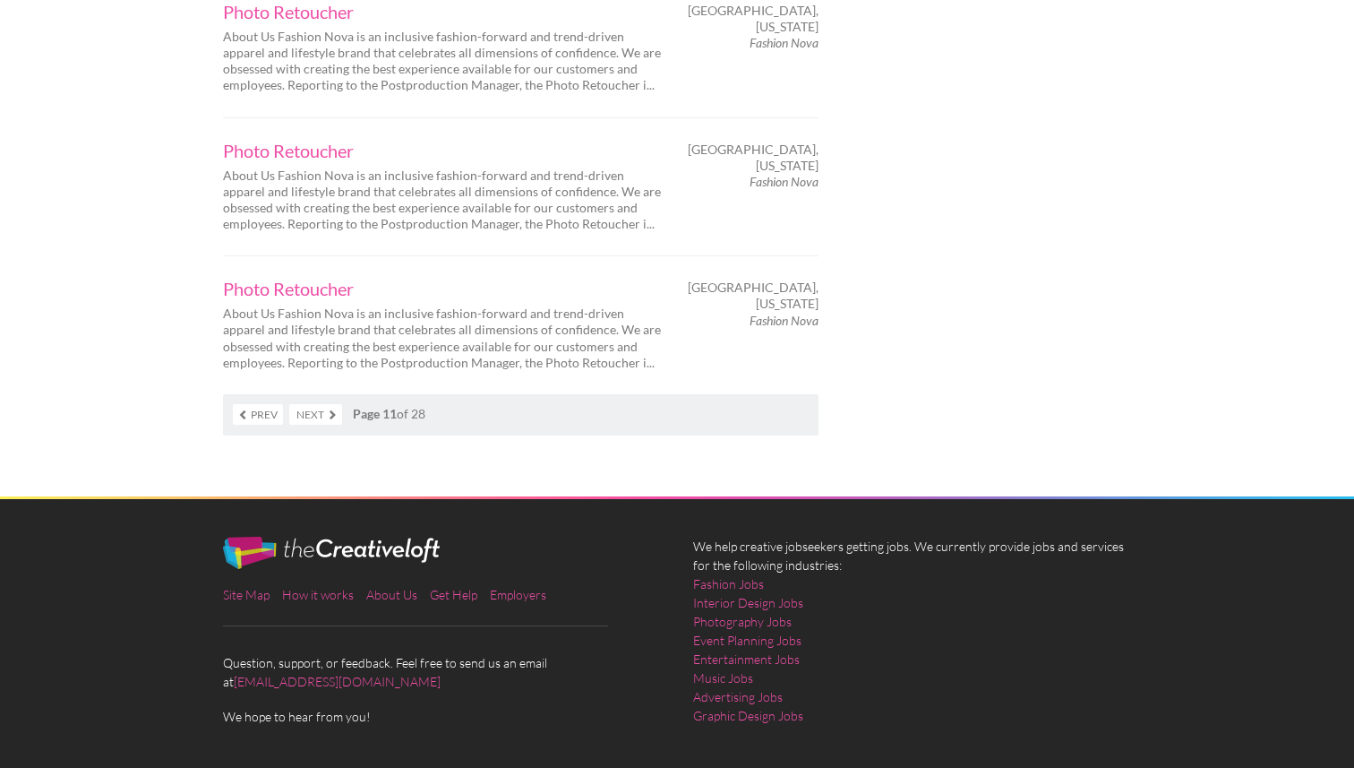
click at [322, 404] on link "Next" at bounding box center [315, 414] width 53 height 21
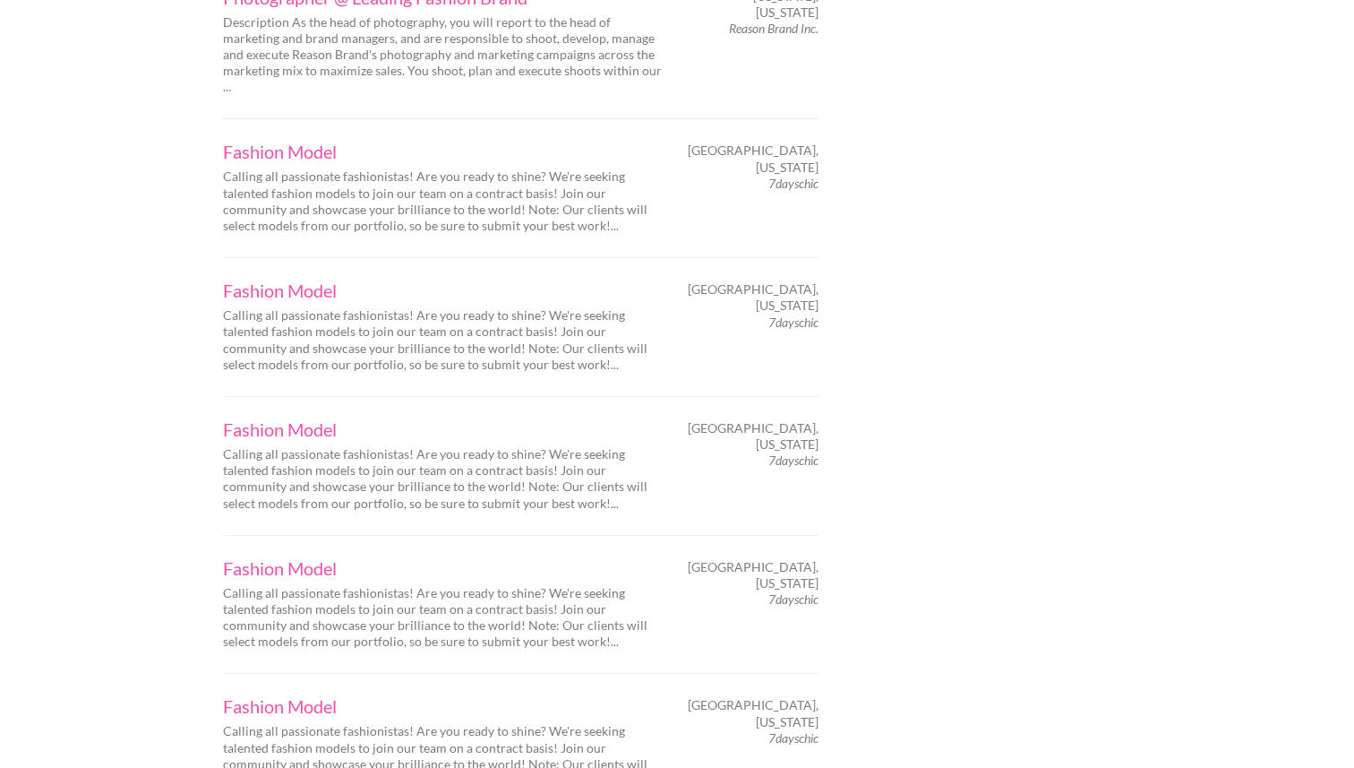
scroll to position [2483, 0]
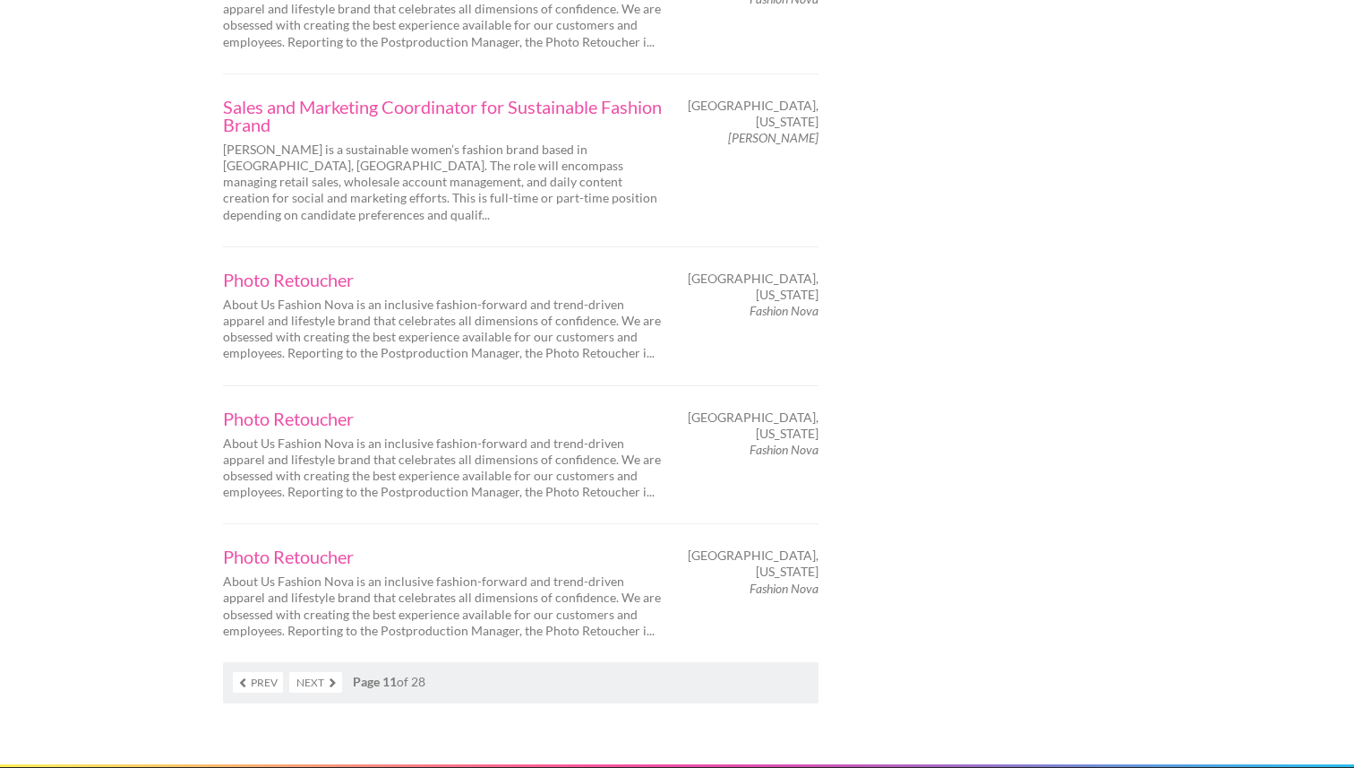
scroll to position [2936, 0]
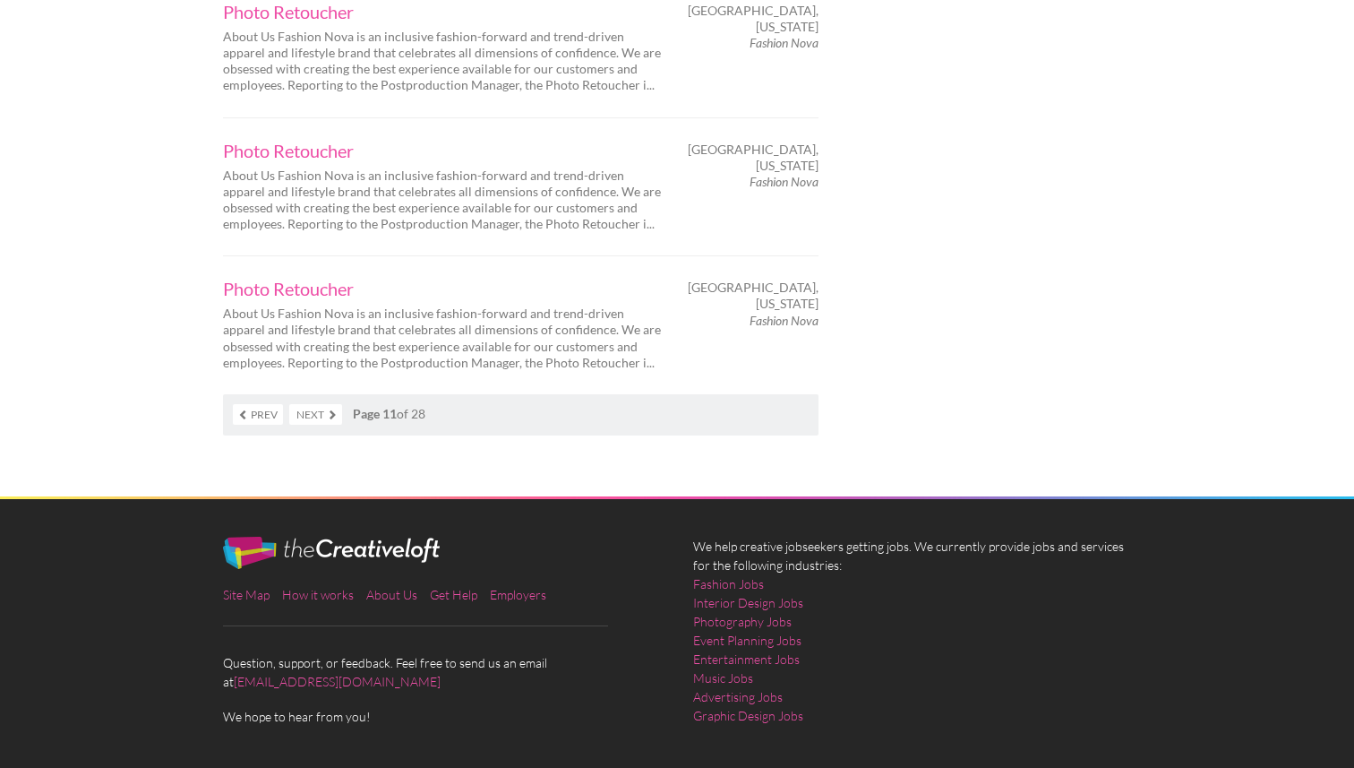
click at [320, 404] on link "Next" at bounding box center [315, 414] width 53 height 21
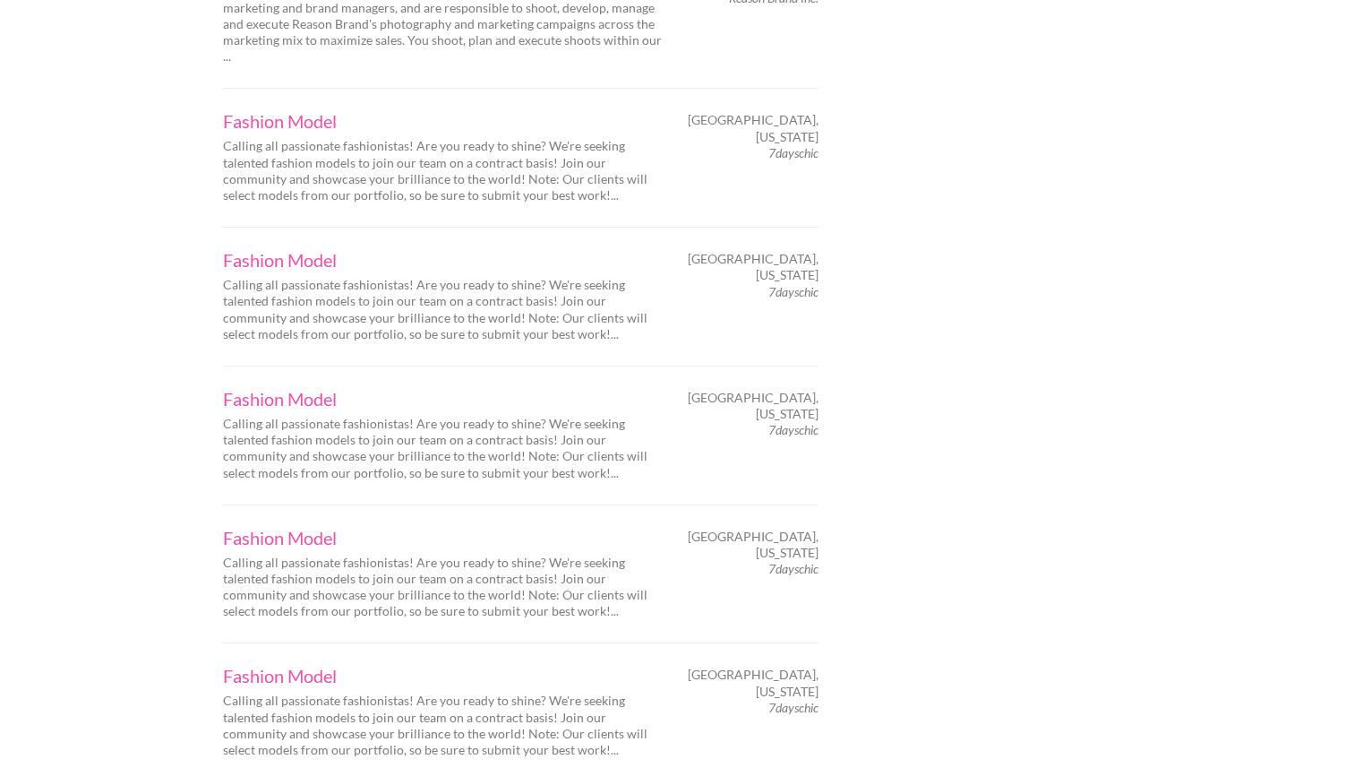
scroll to position [2569, 0]
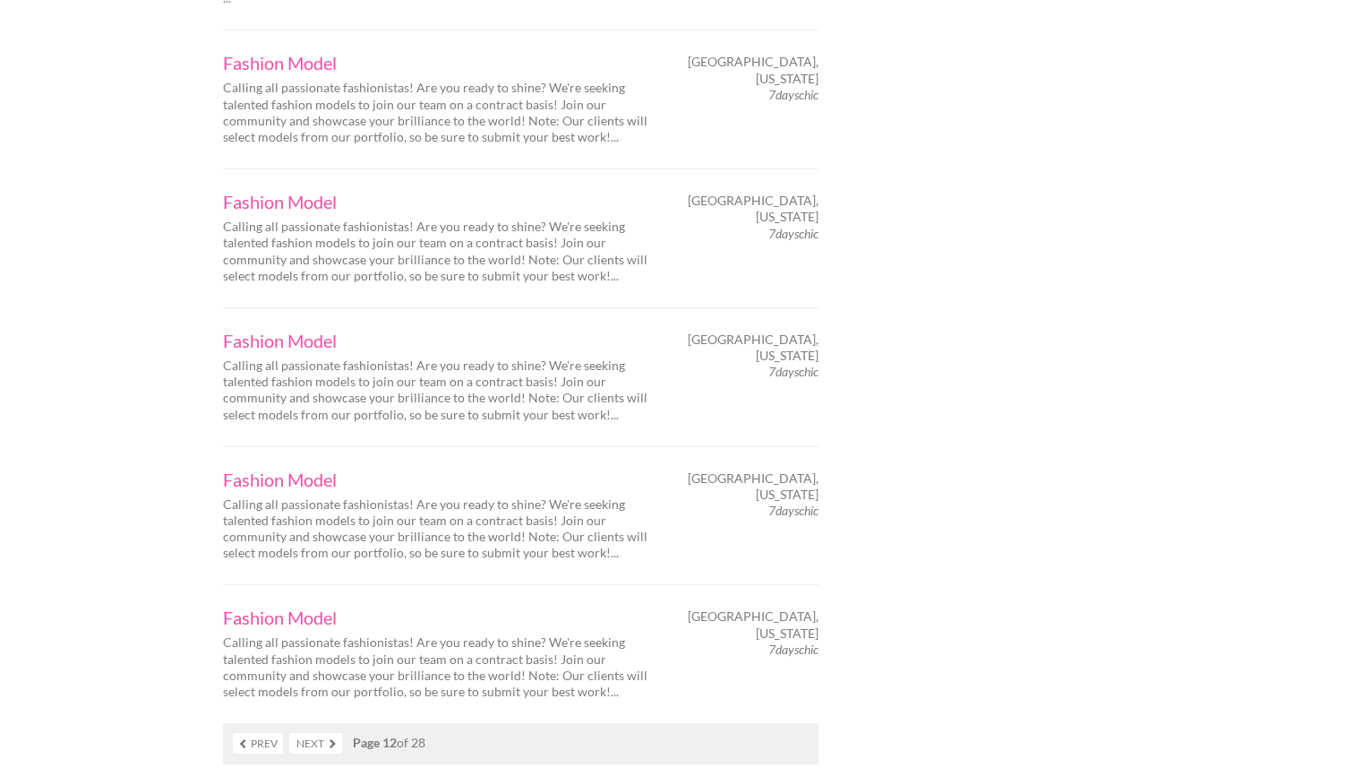
click at [320, 733] on link "Next" at bounding box center [315, 743] width 53 height 21
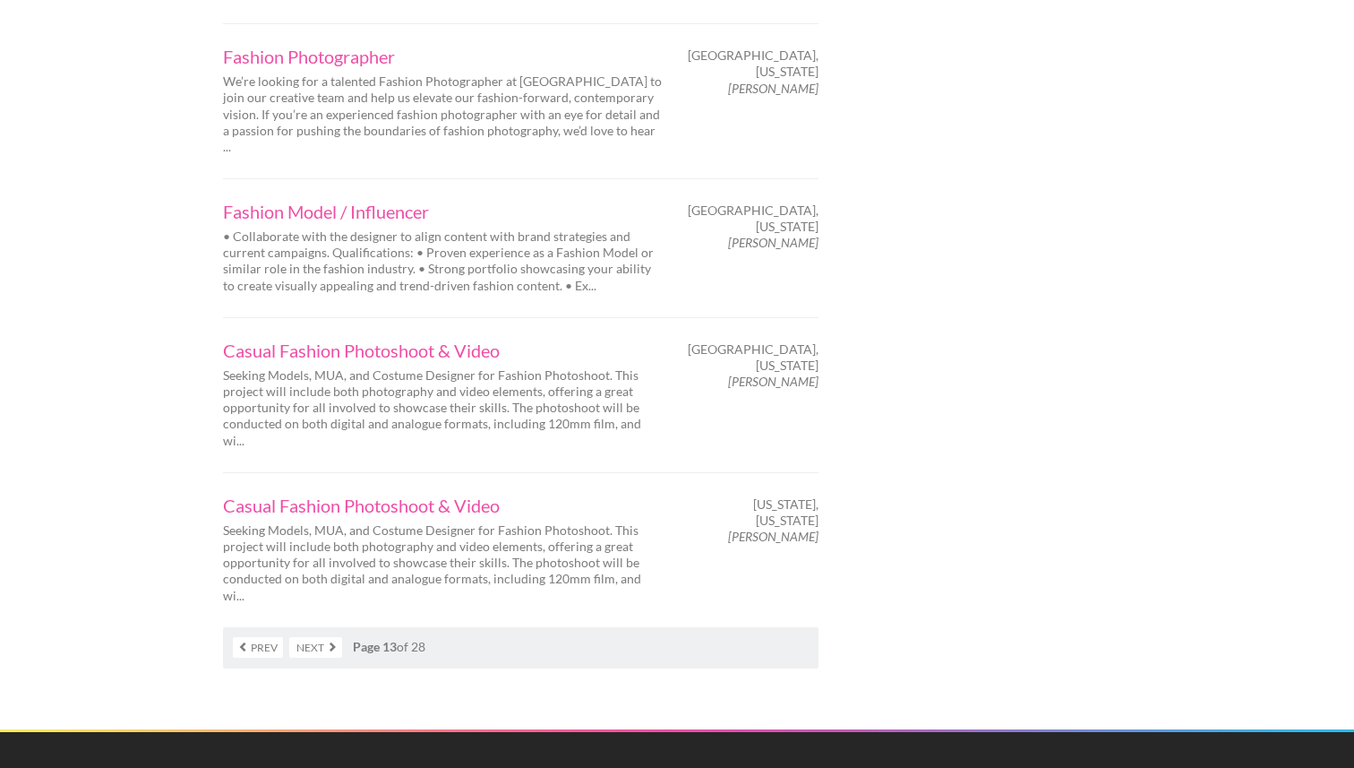
scroll to position [2902, 0]
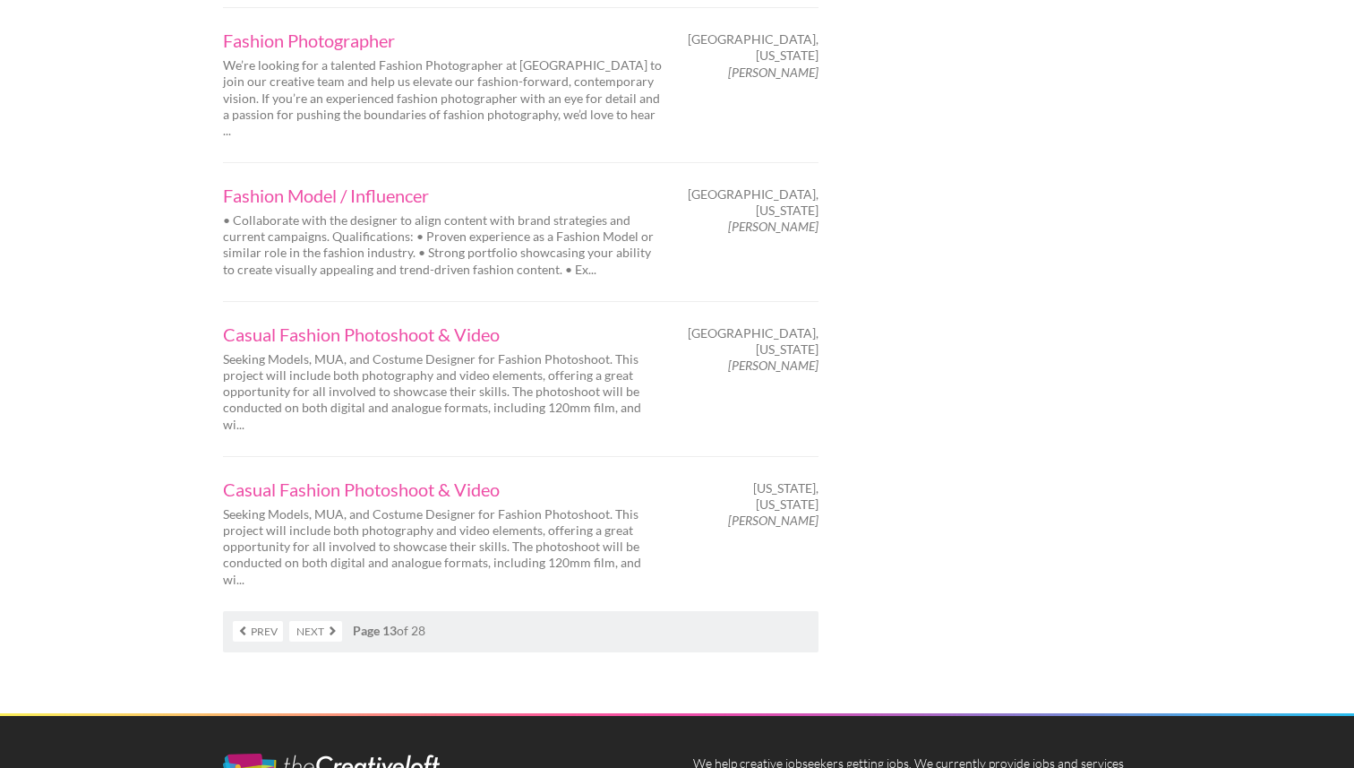
click at [328, 621] on link "Next" at bounding box center [315, 631] width 53 height 21
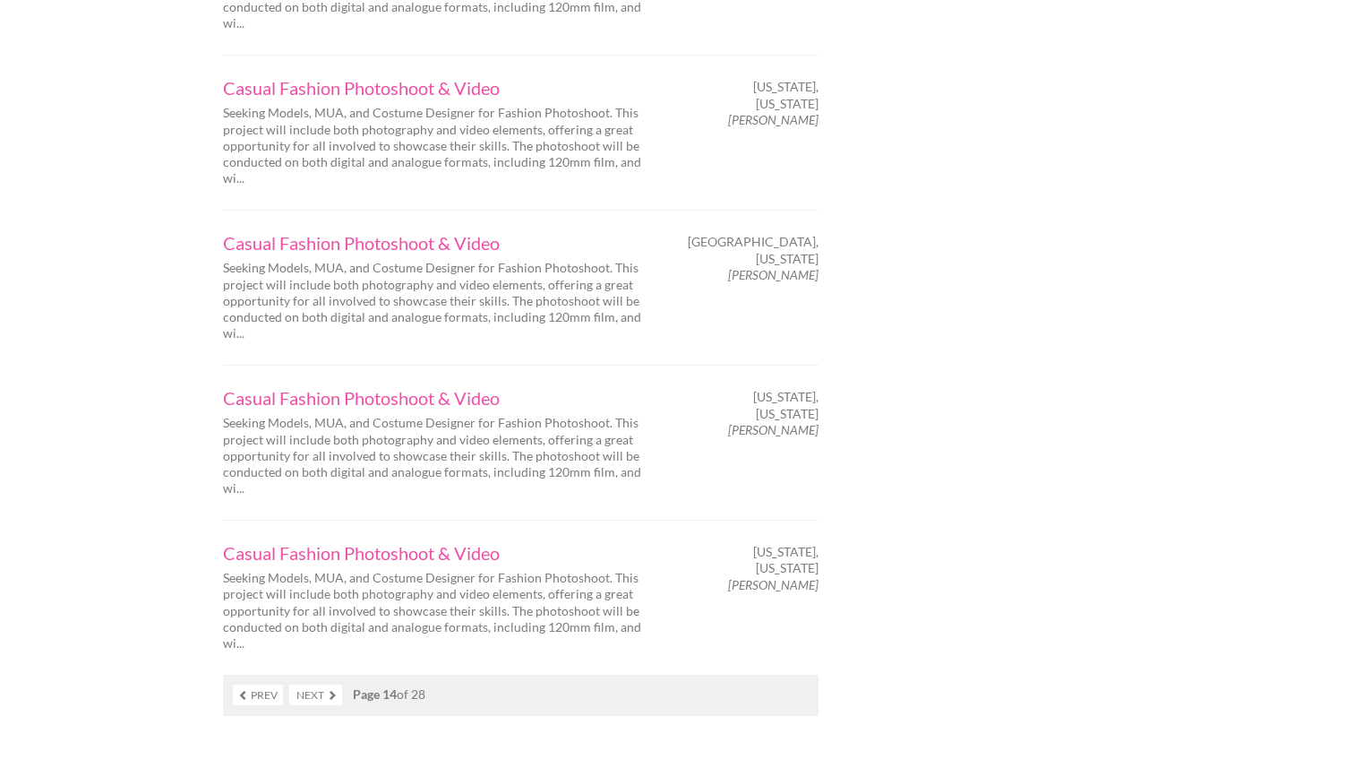
scroll to position [2915, 0]
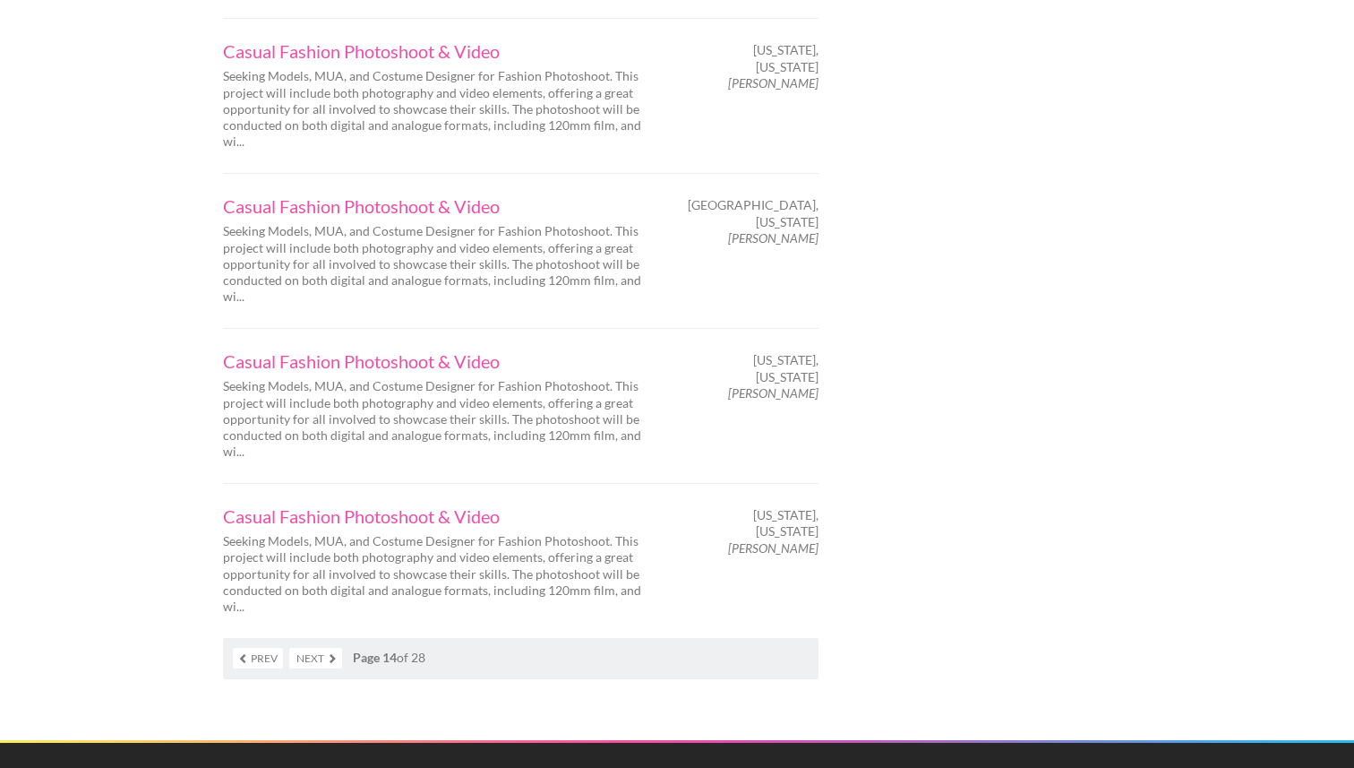
click at [323, 648] on link "Next" at bounding box center [315, 658] width 53 height 21
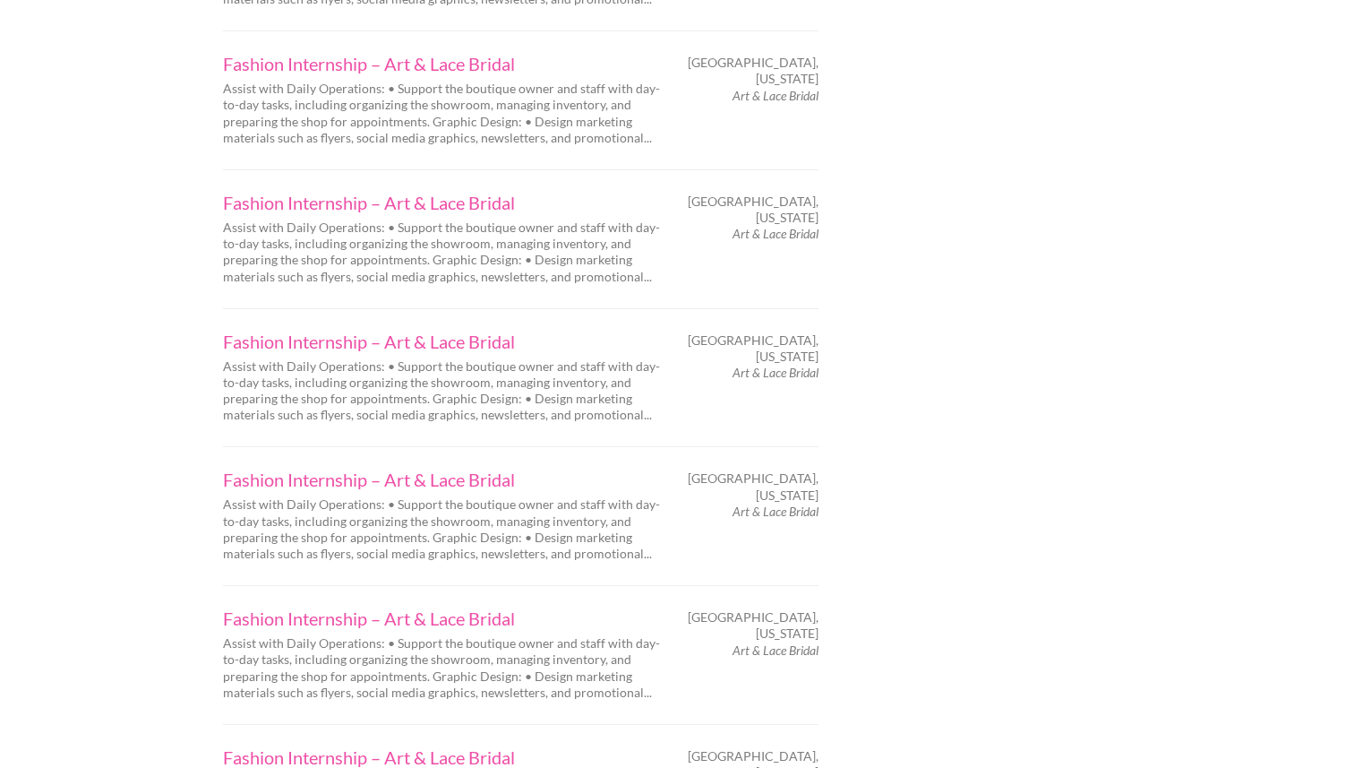
scroll to position [2915, 0]
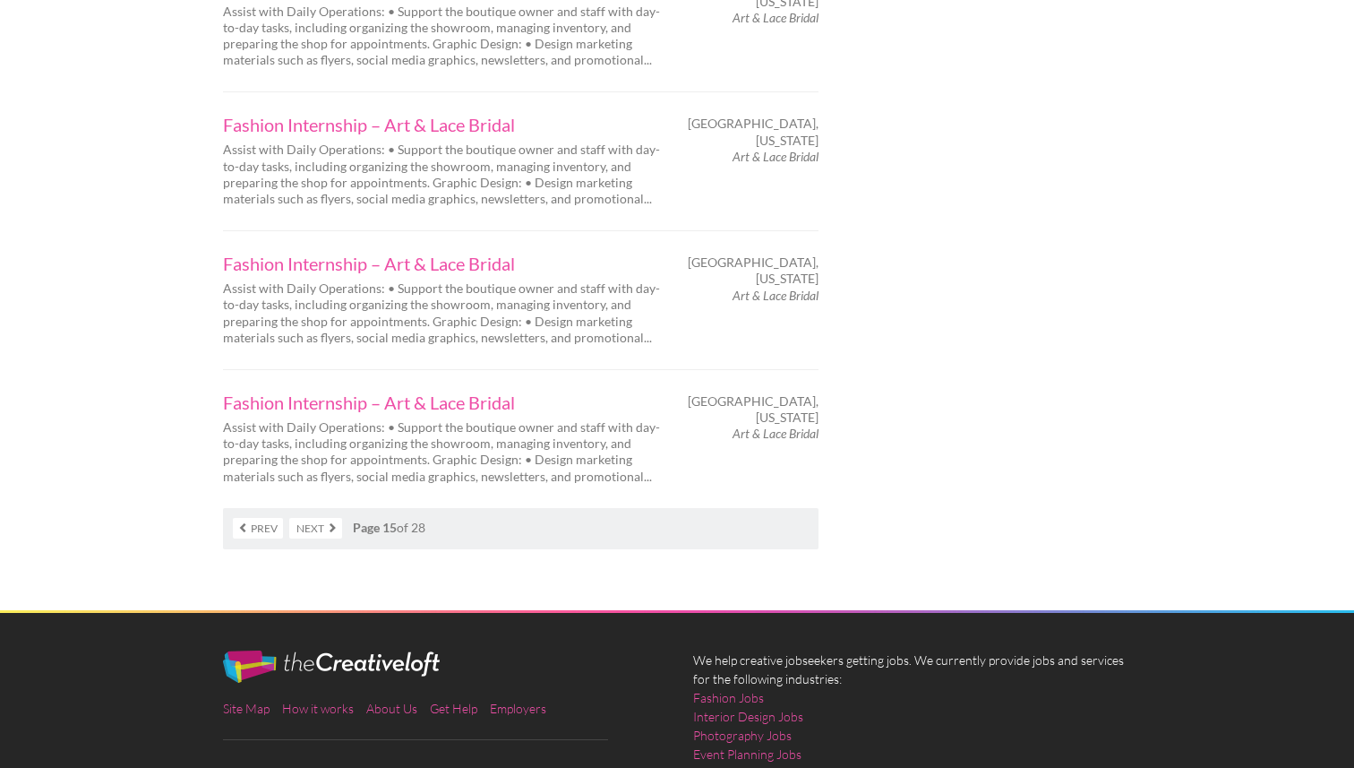
click at [327, 518] on link "Next" at bounding box center [315, 528] width 53 height 21
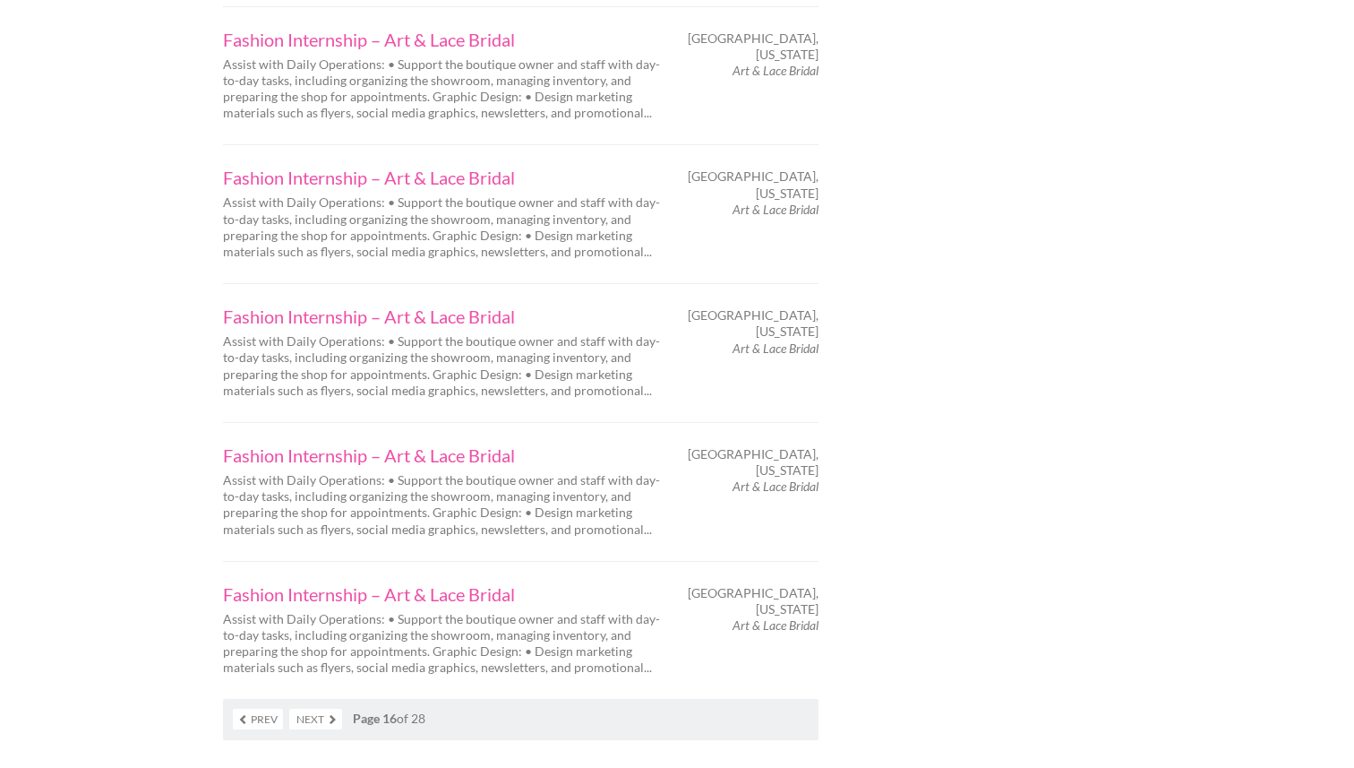
scroll to position [2915, 0]
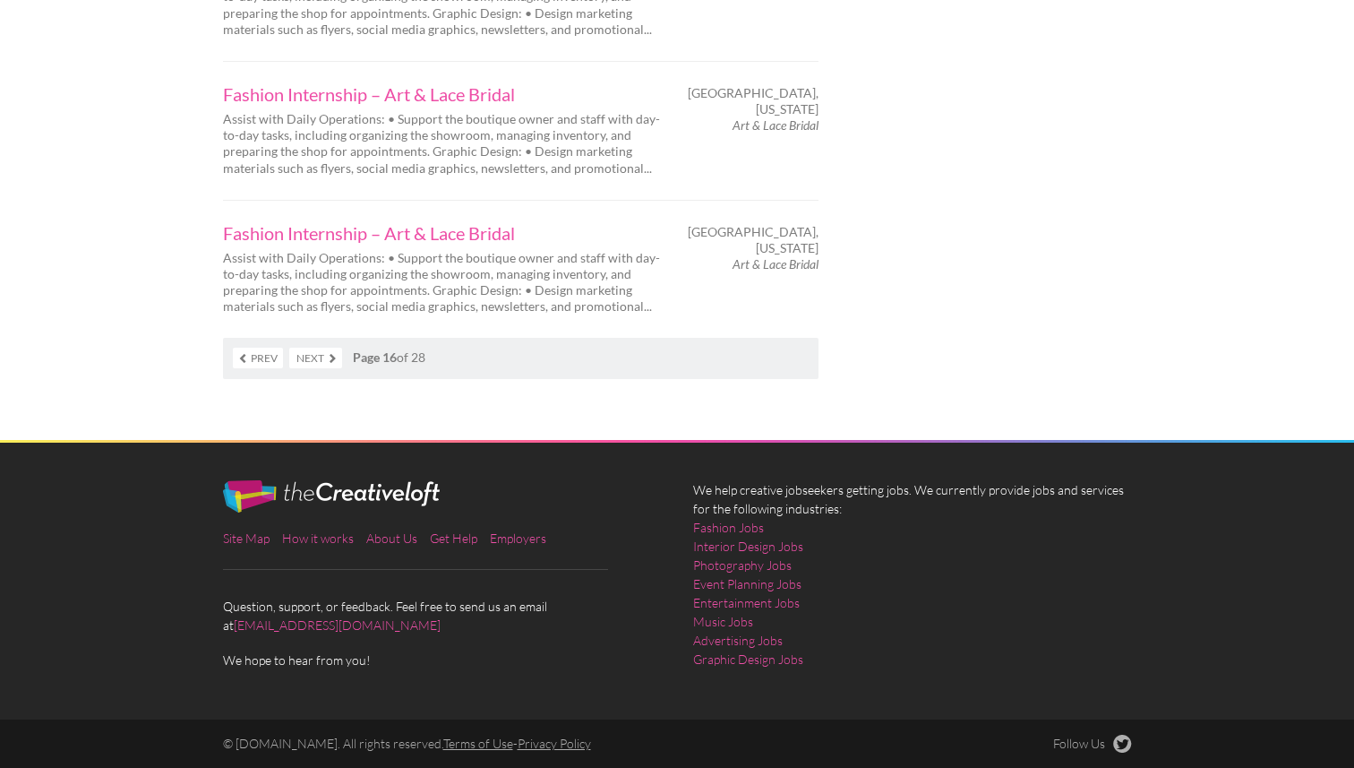
click at [318, 356] on link "Next" at bounding box center [315, 358] width 53 height 21
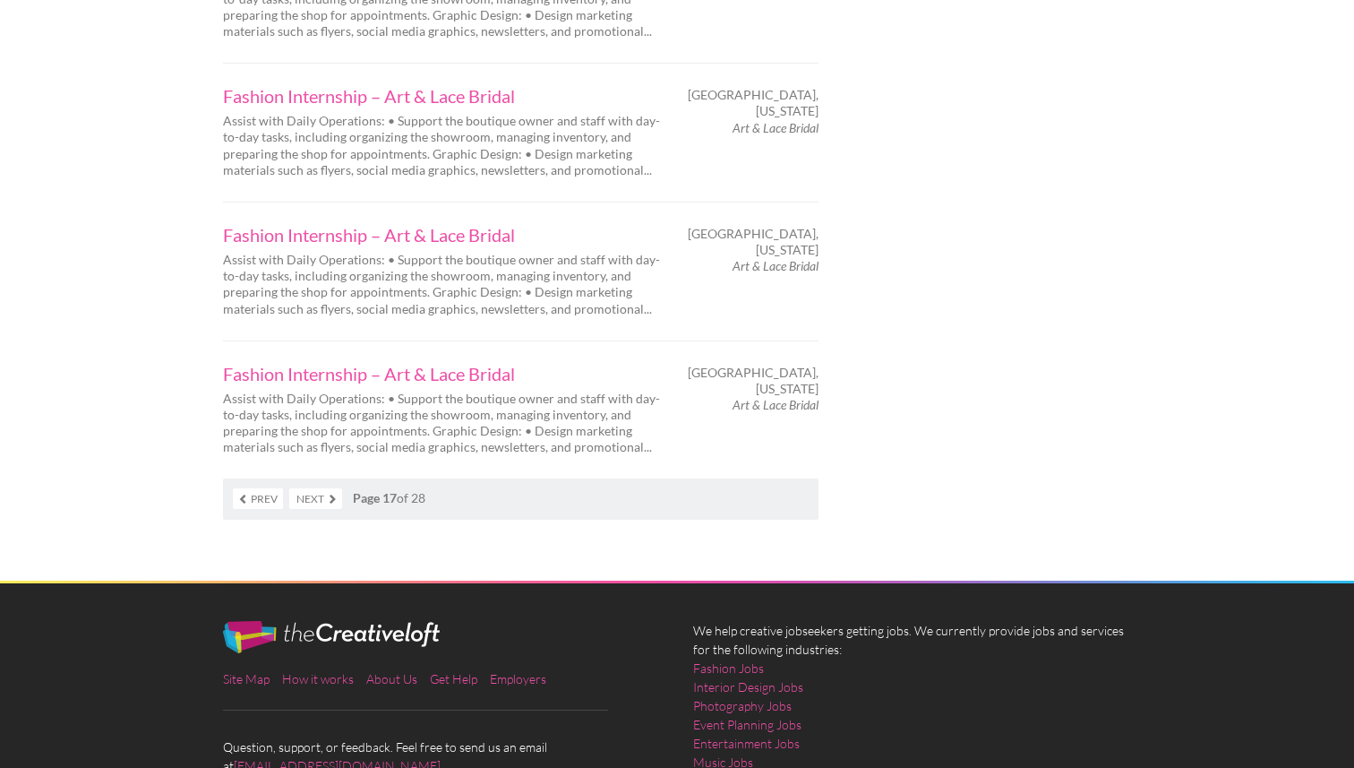
scroll to position [2915, 0]
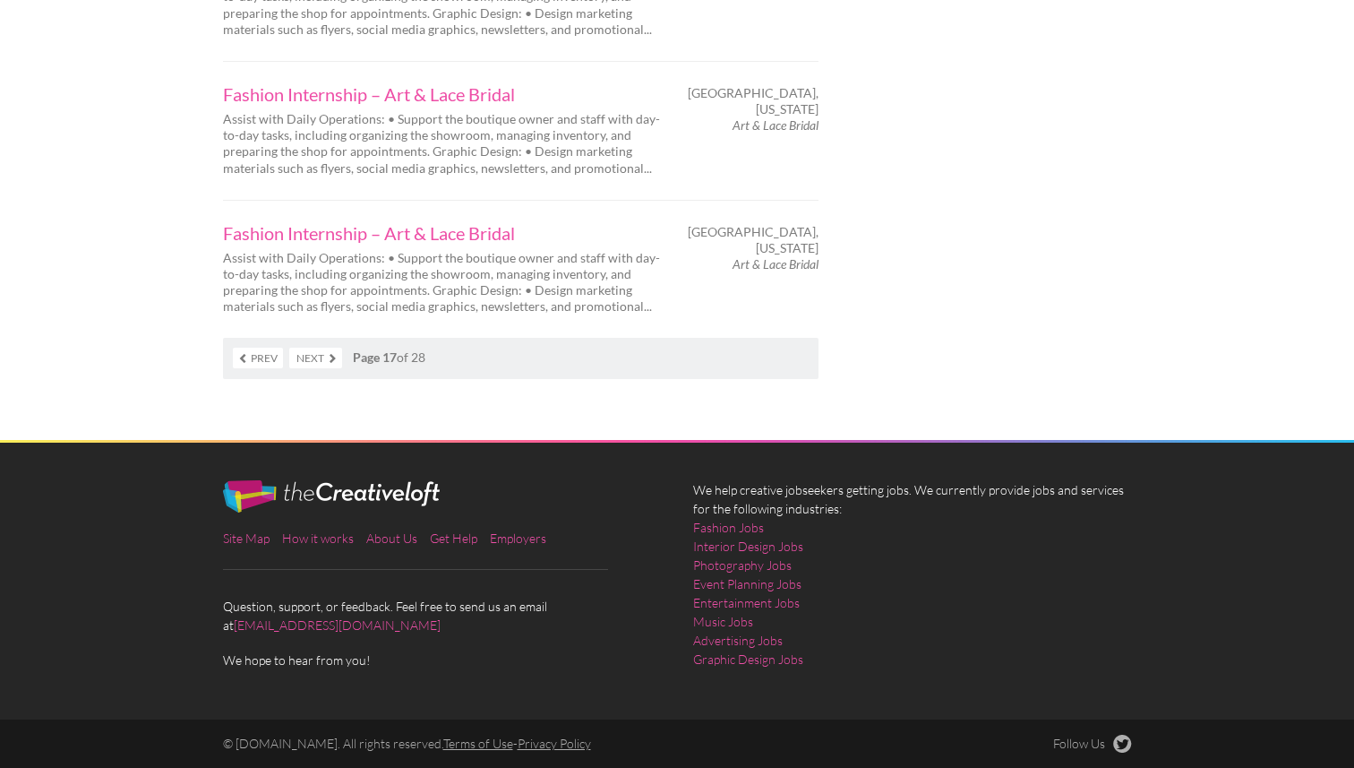
click at [332, 356] on link "Next" at bounding box center [315, 358] width 53 height 21
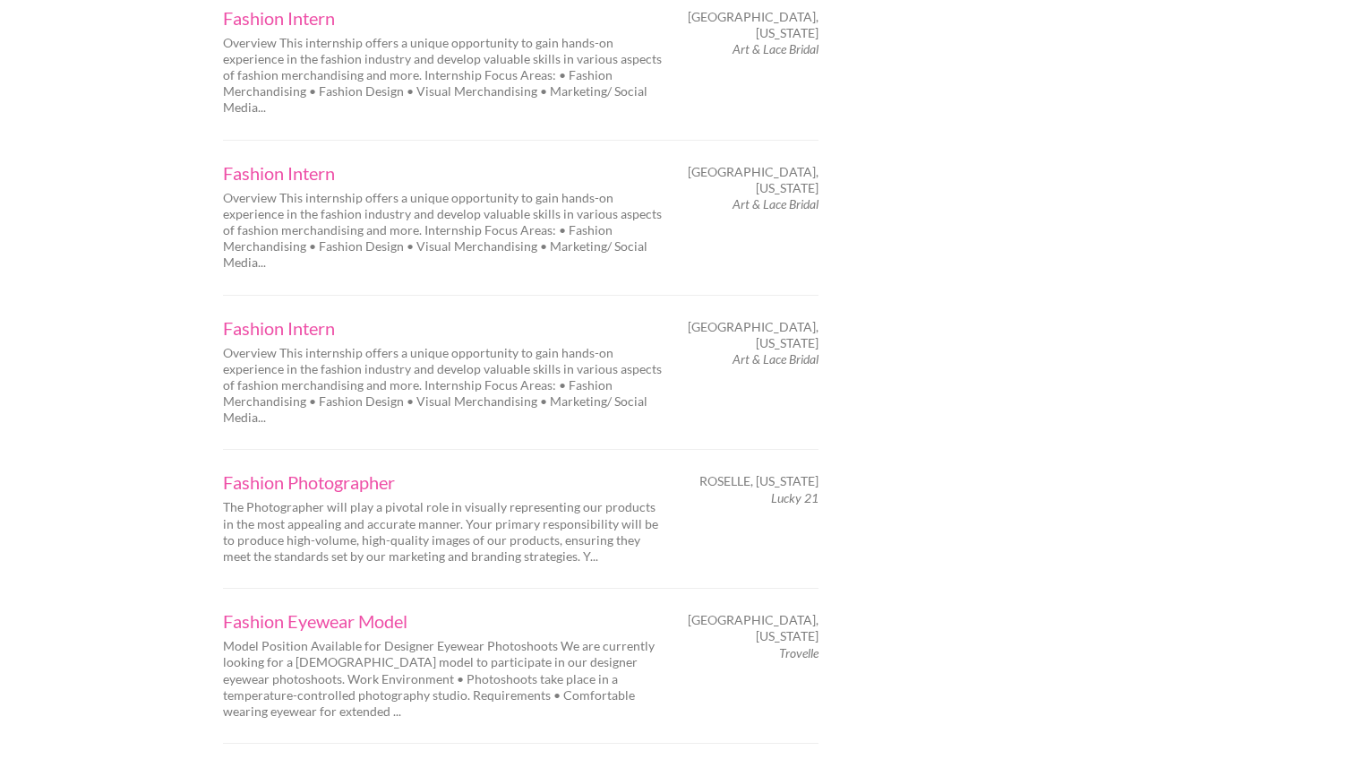
scroll to position [2996, 0]
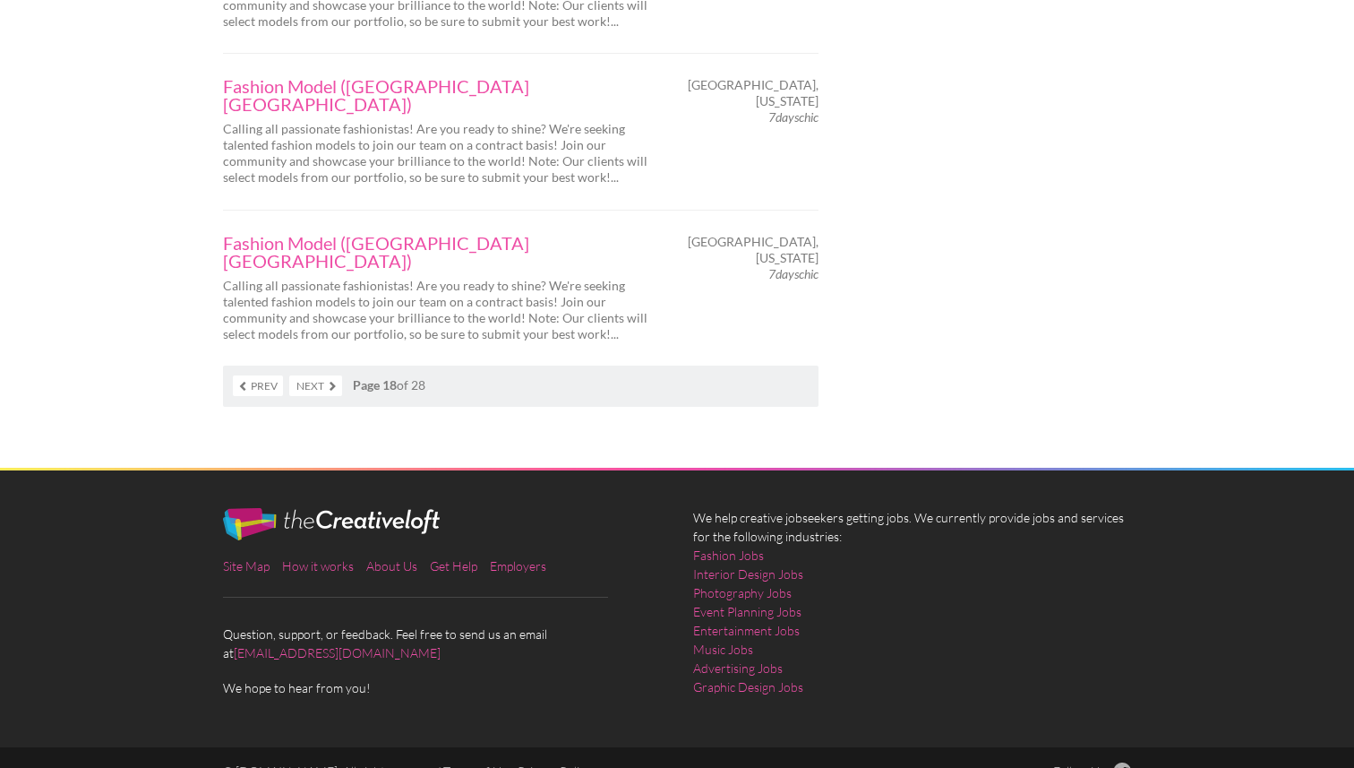
click at [317, 375] on link "Next" at bounding box center [315, 385] width 53 height 21
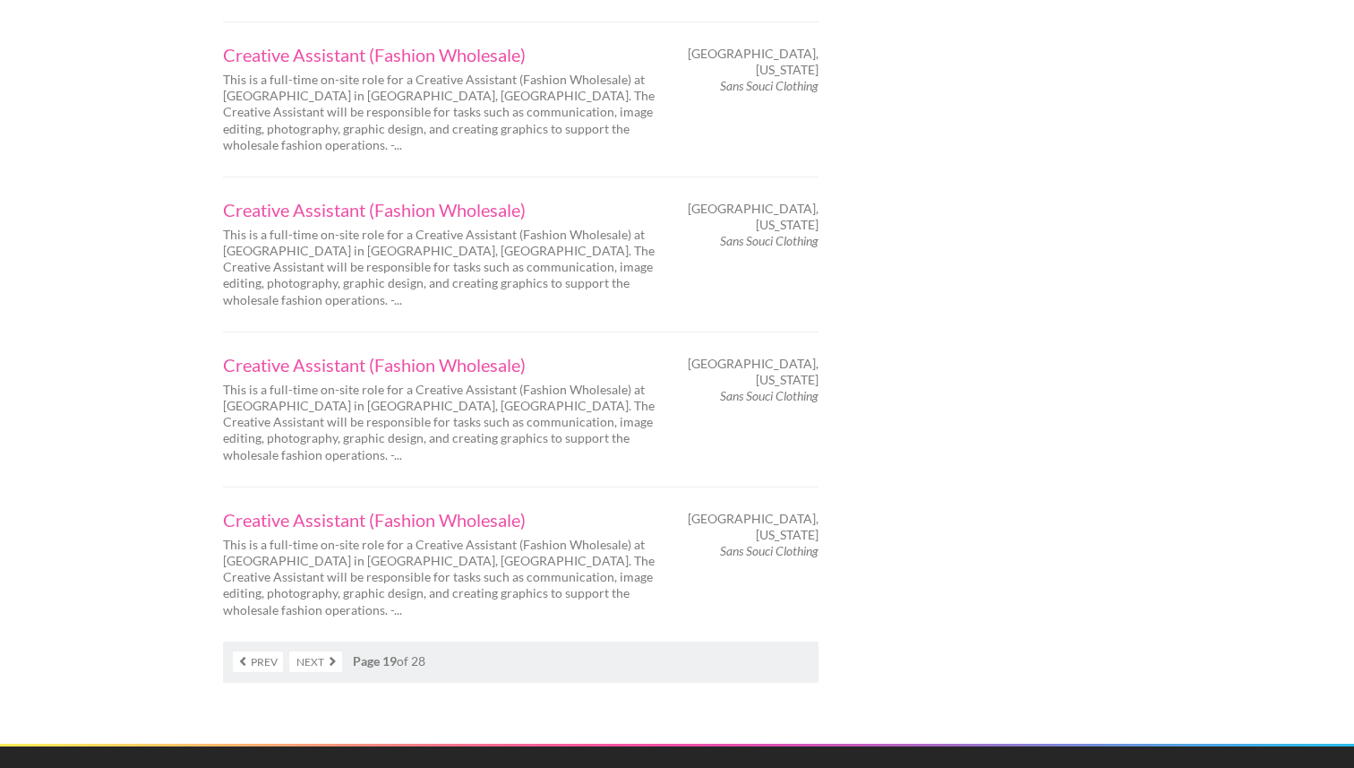
scroll to position [2915, 0]
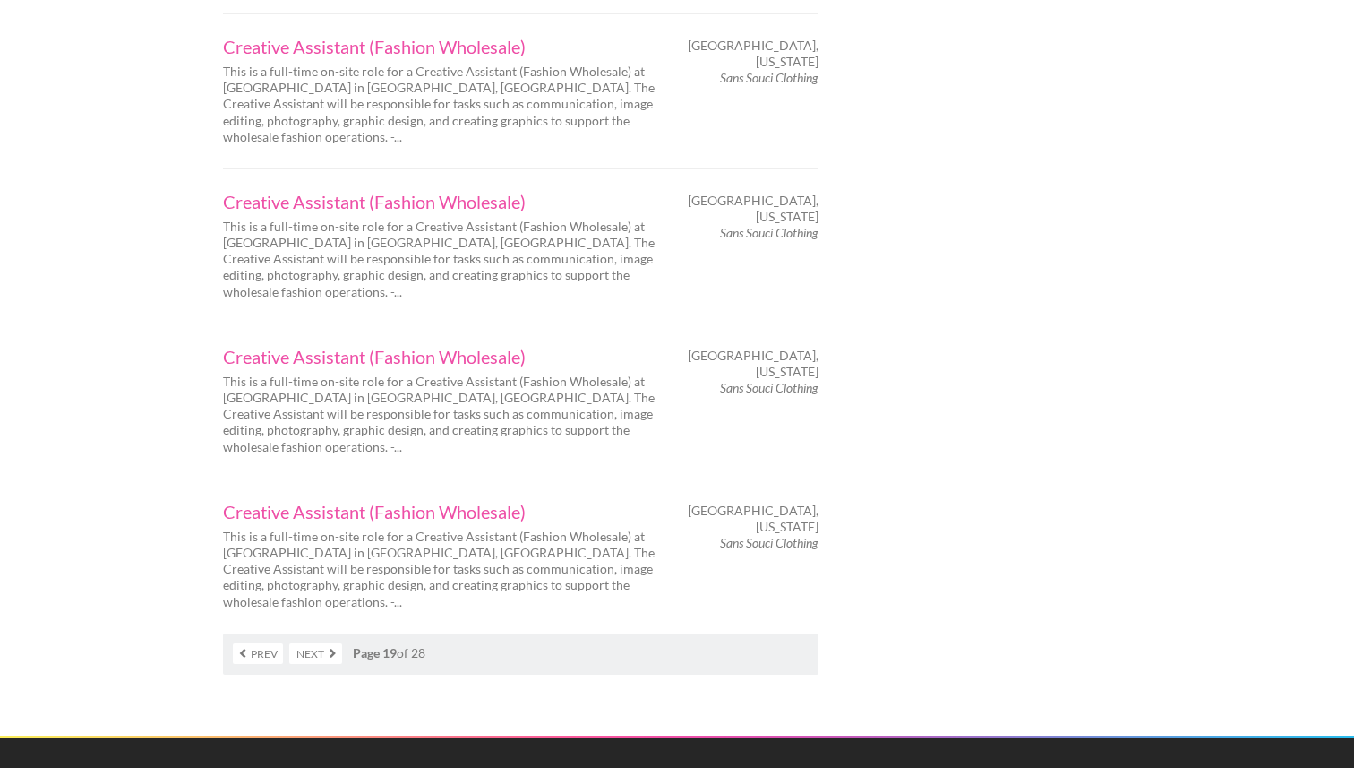
click at [322, 643] on link "Next" at bounding box center [315, 653] width 53 height 21
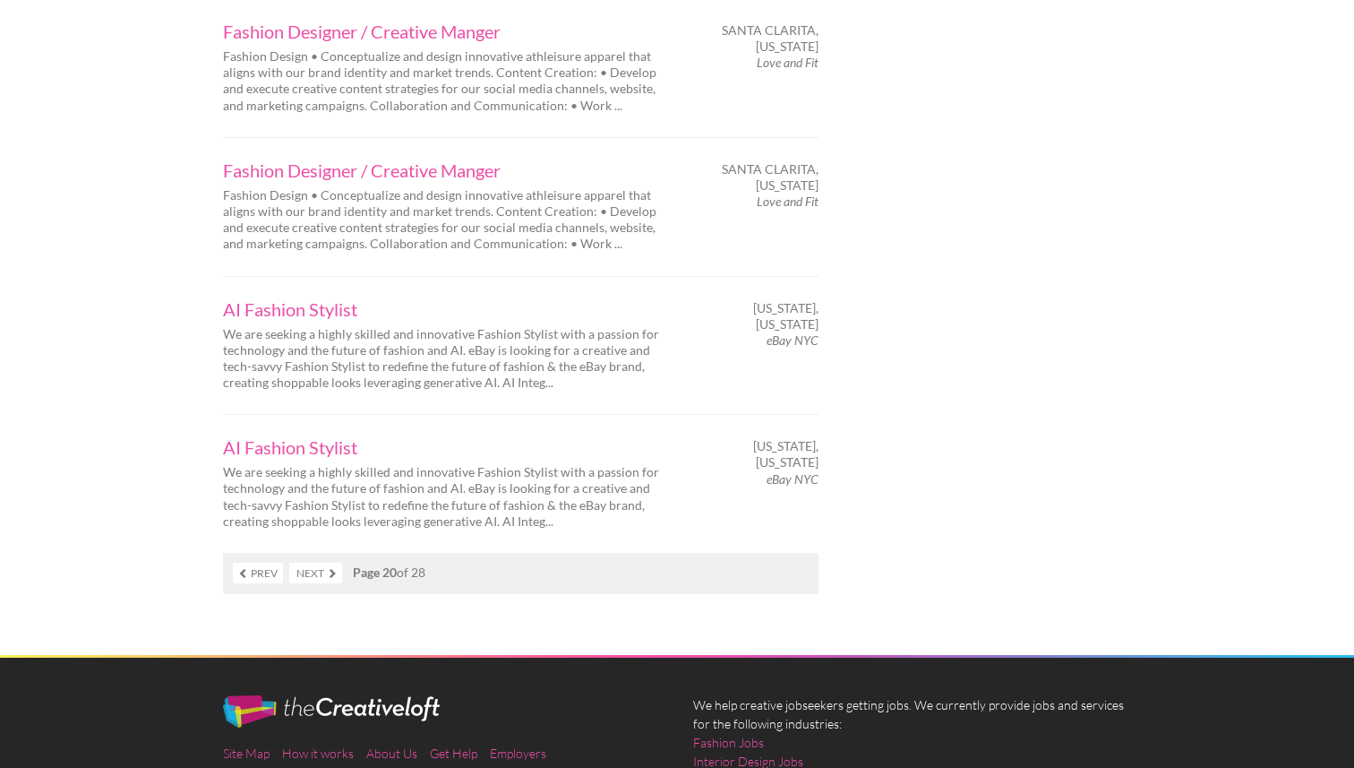
scroll to position [2730, 0]
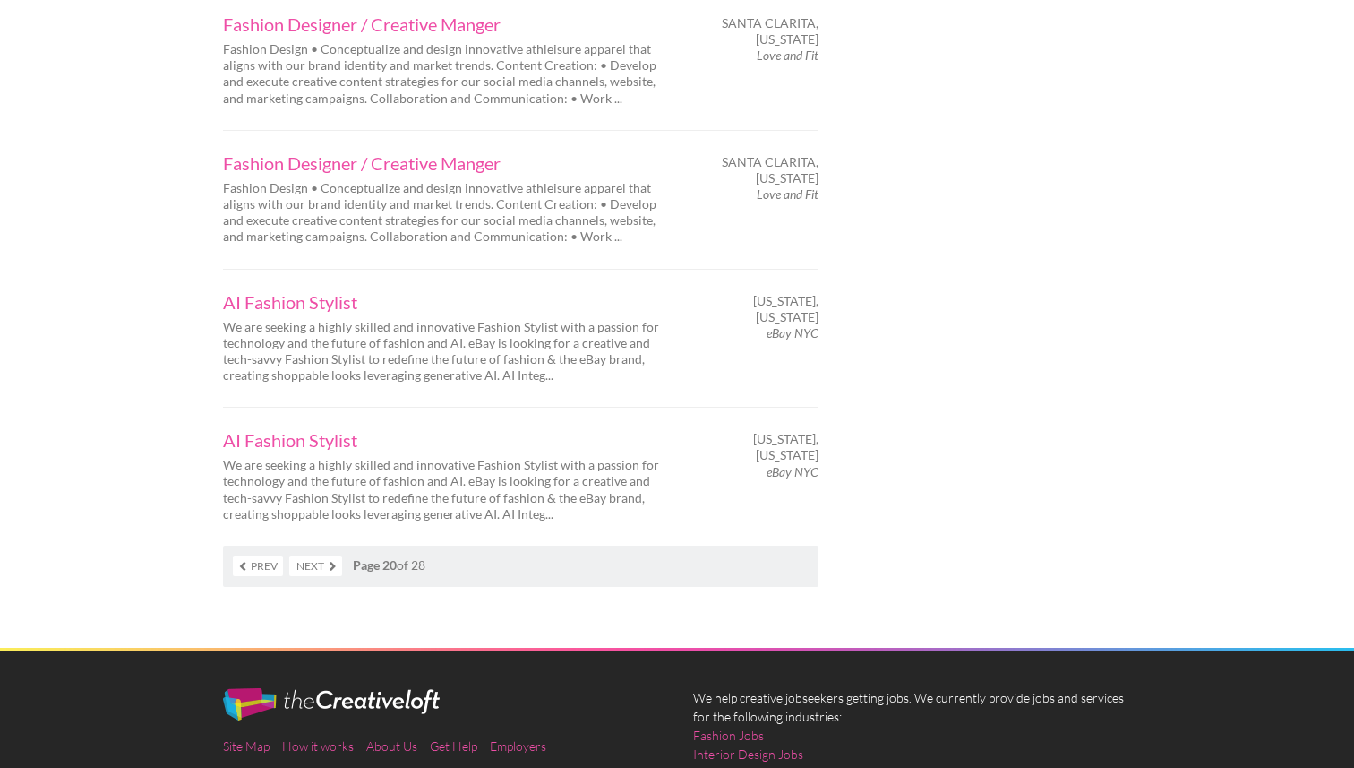
click at [322, 555] on link "Next" at bounding box center [315, 565] width 53 height 21
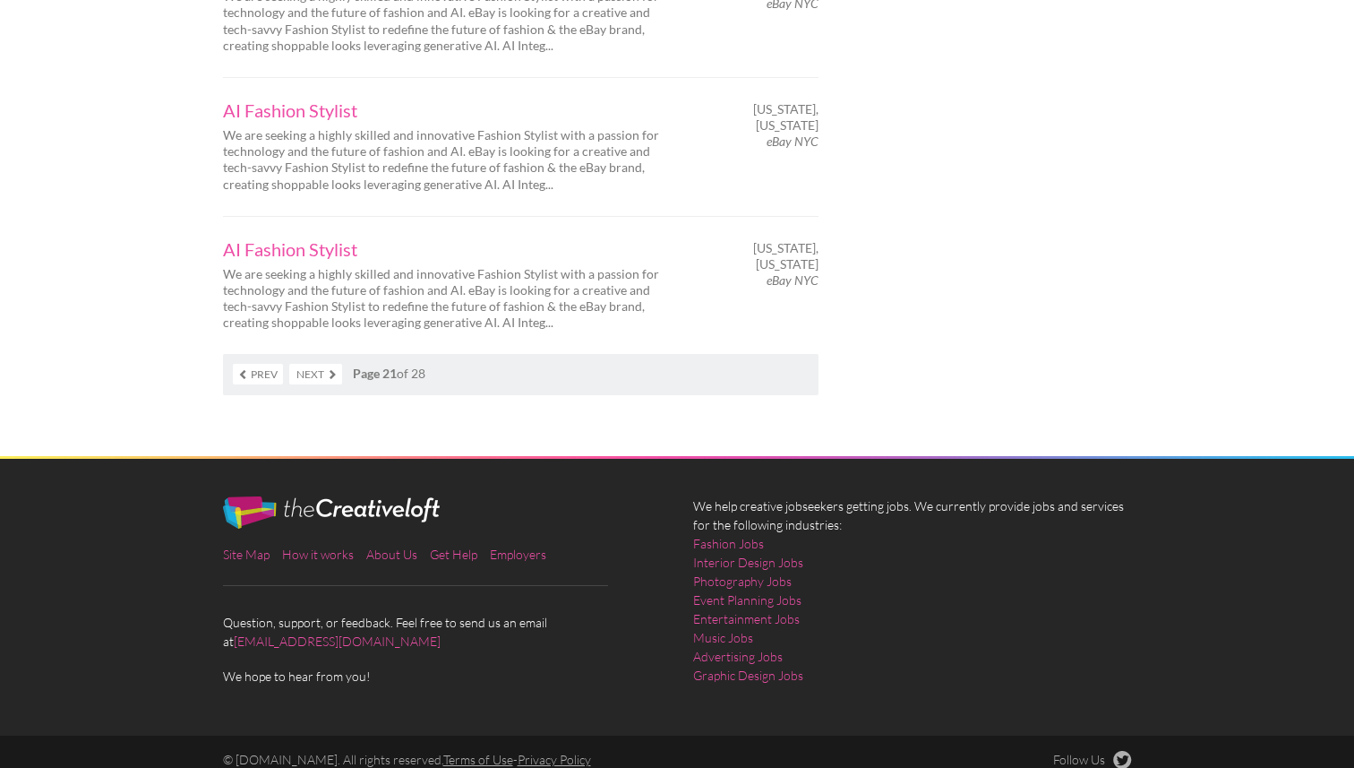
scroll to position [2890, 0]
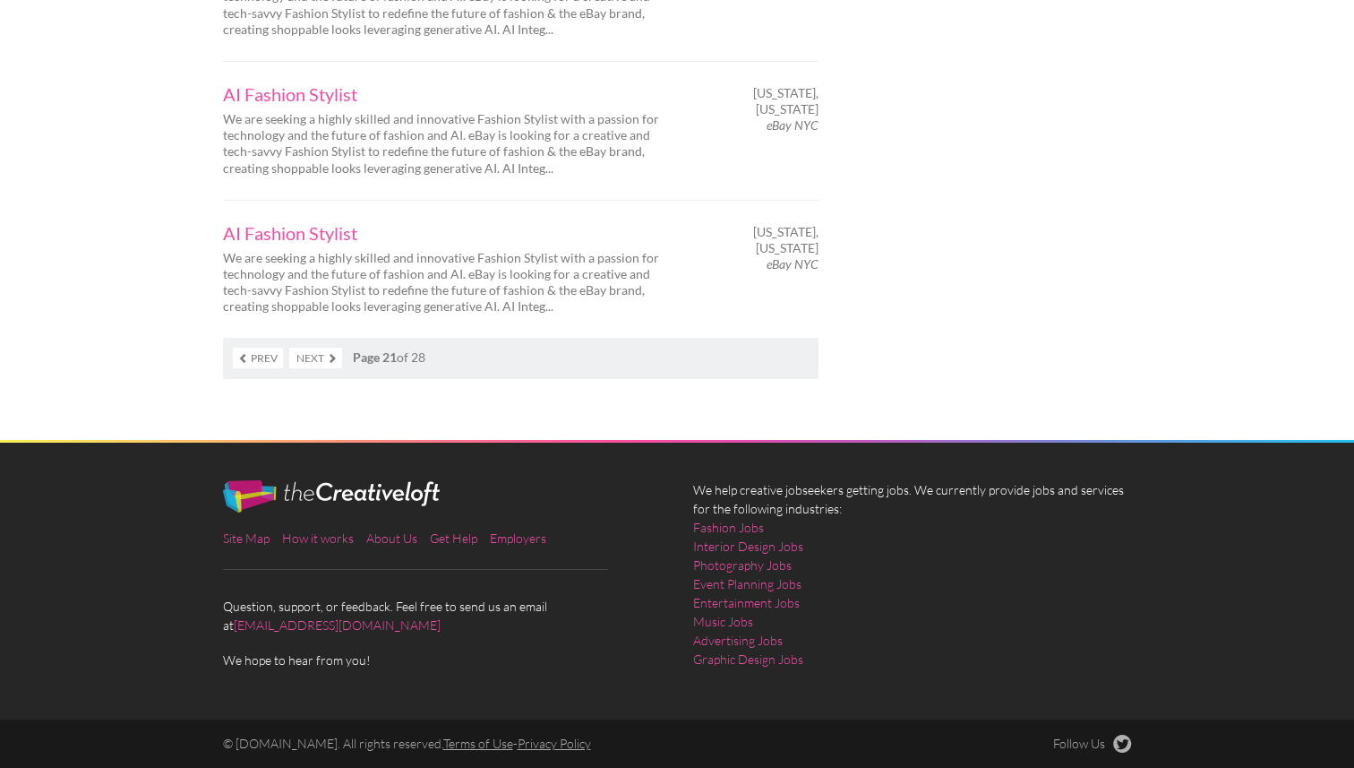
click at [320, 354] on link "Next" at bounding box center [315, 358] width 53 height 21
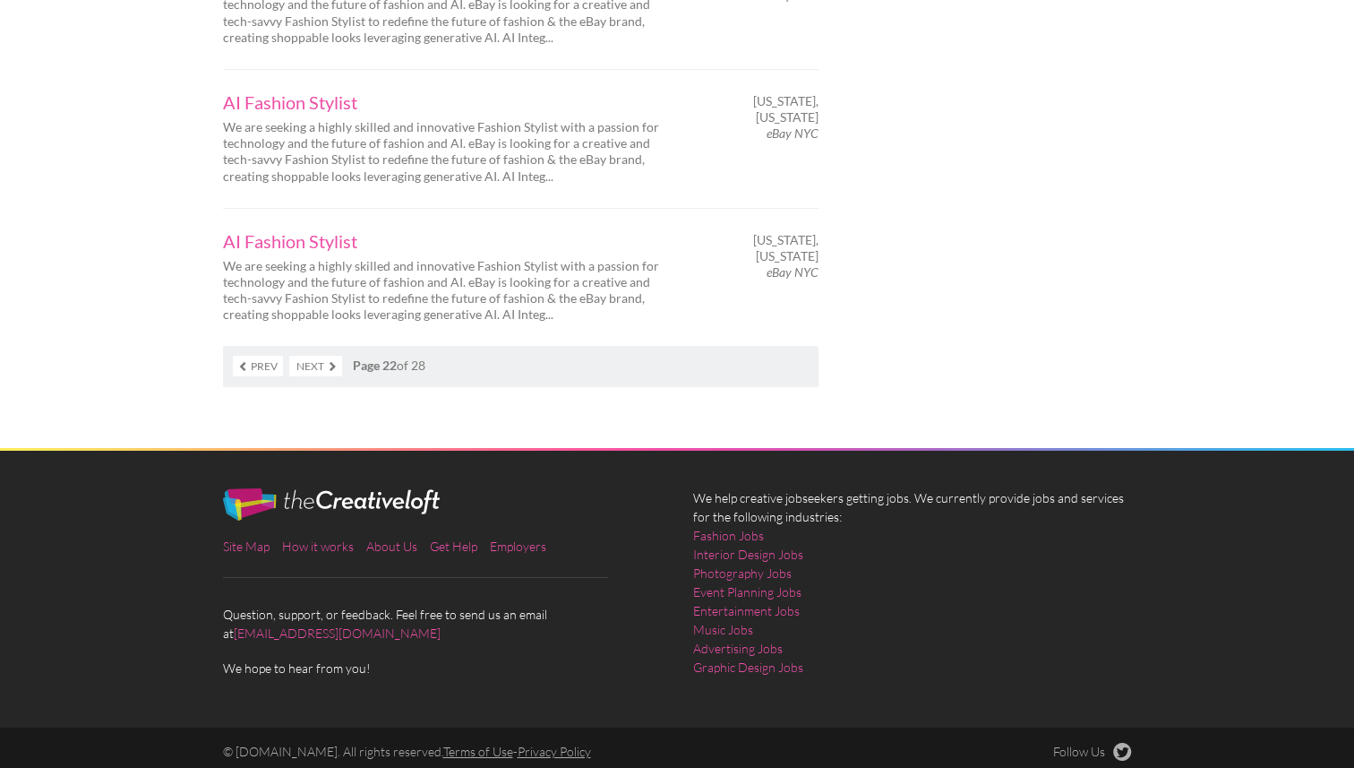
scroll to position [2890, 0]
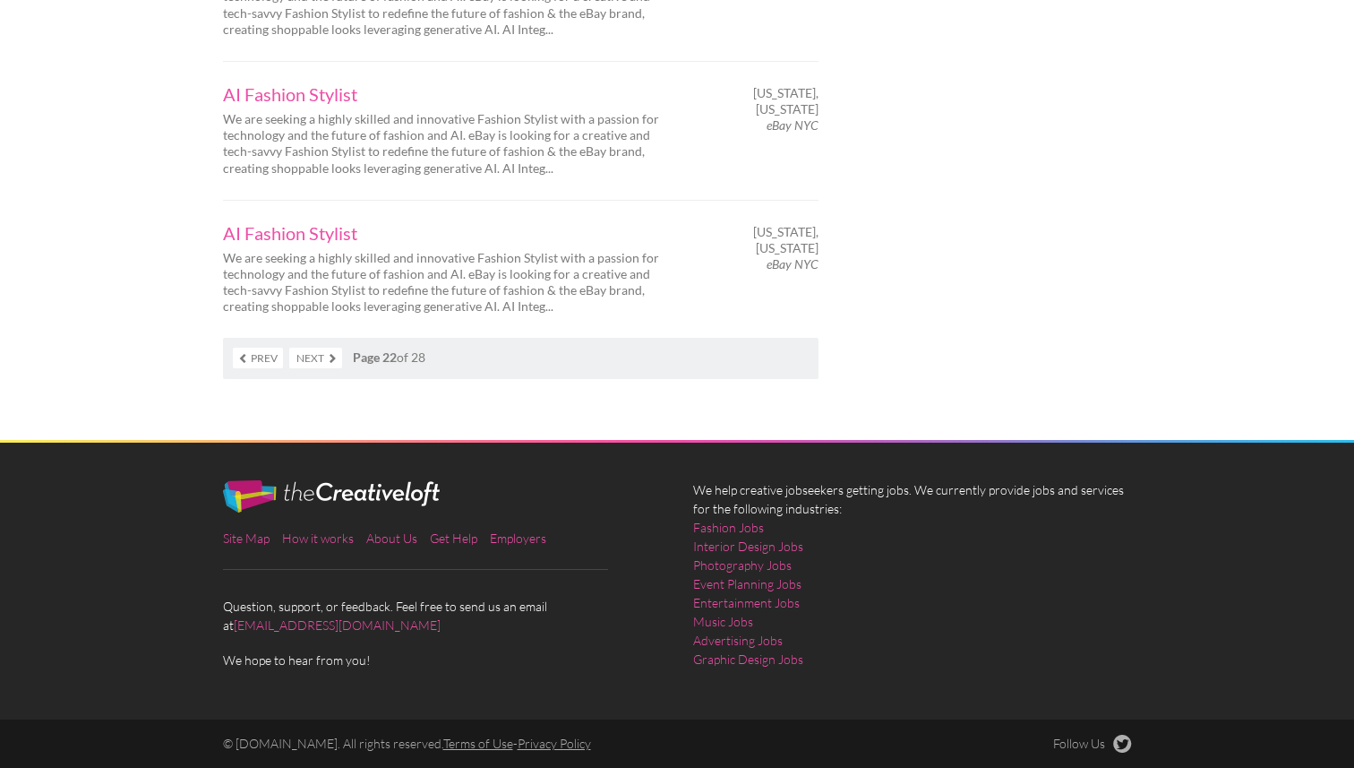
click at [320, 353] on link "Next" at bounding box center [315, 358] width 53 height 21
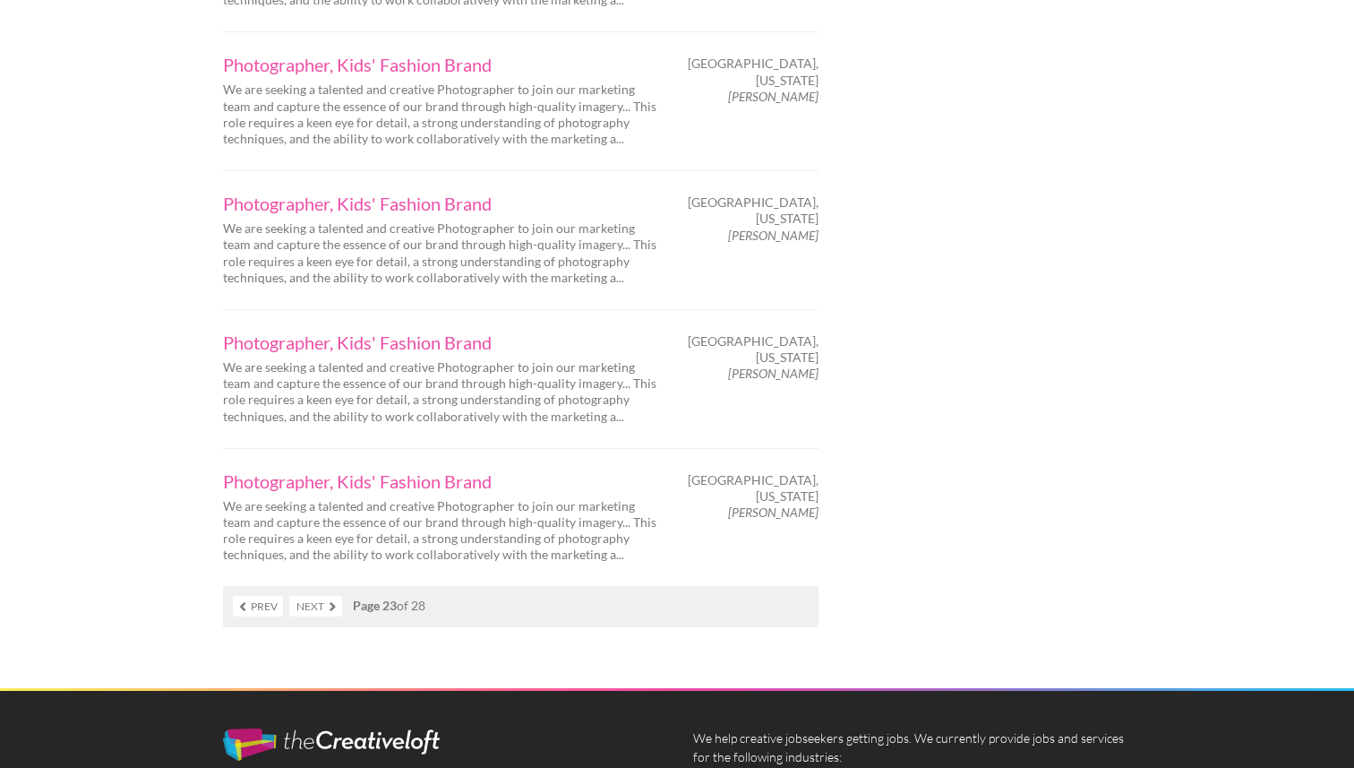
scroll to position [2685, 0]
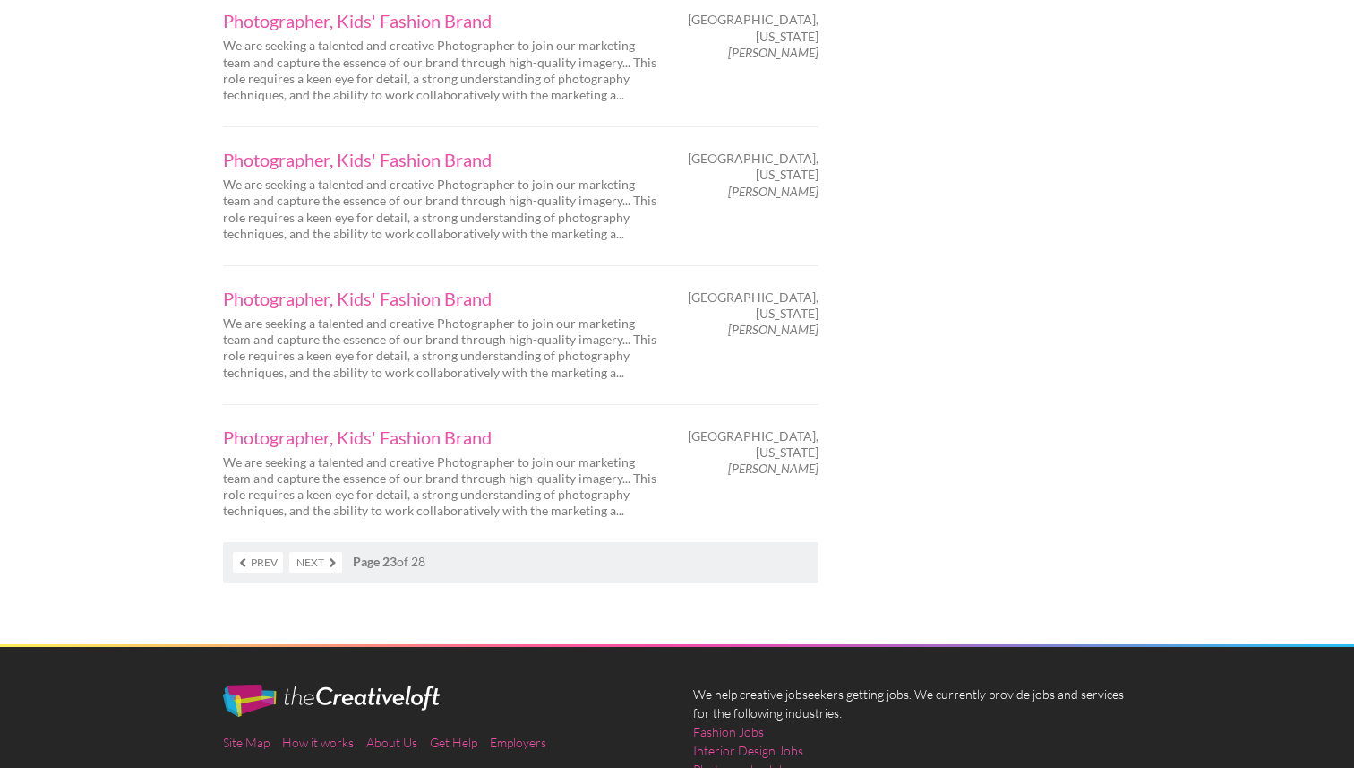
click at [297, 564] on link "Next" at bounding box center [315, 562] width 53 height 21
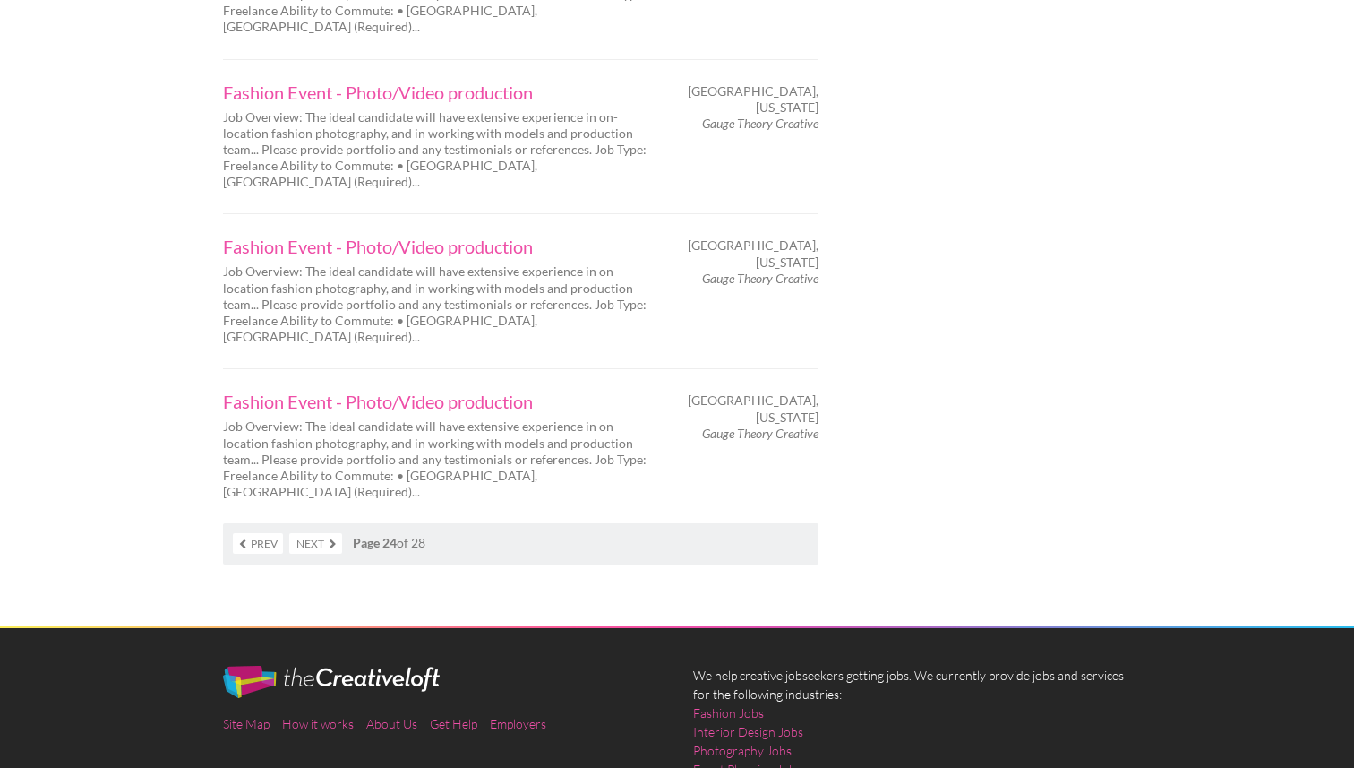
scroll to position [2890, 0]
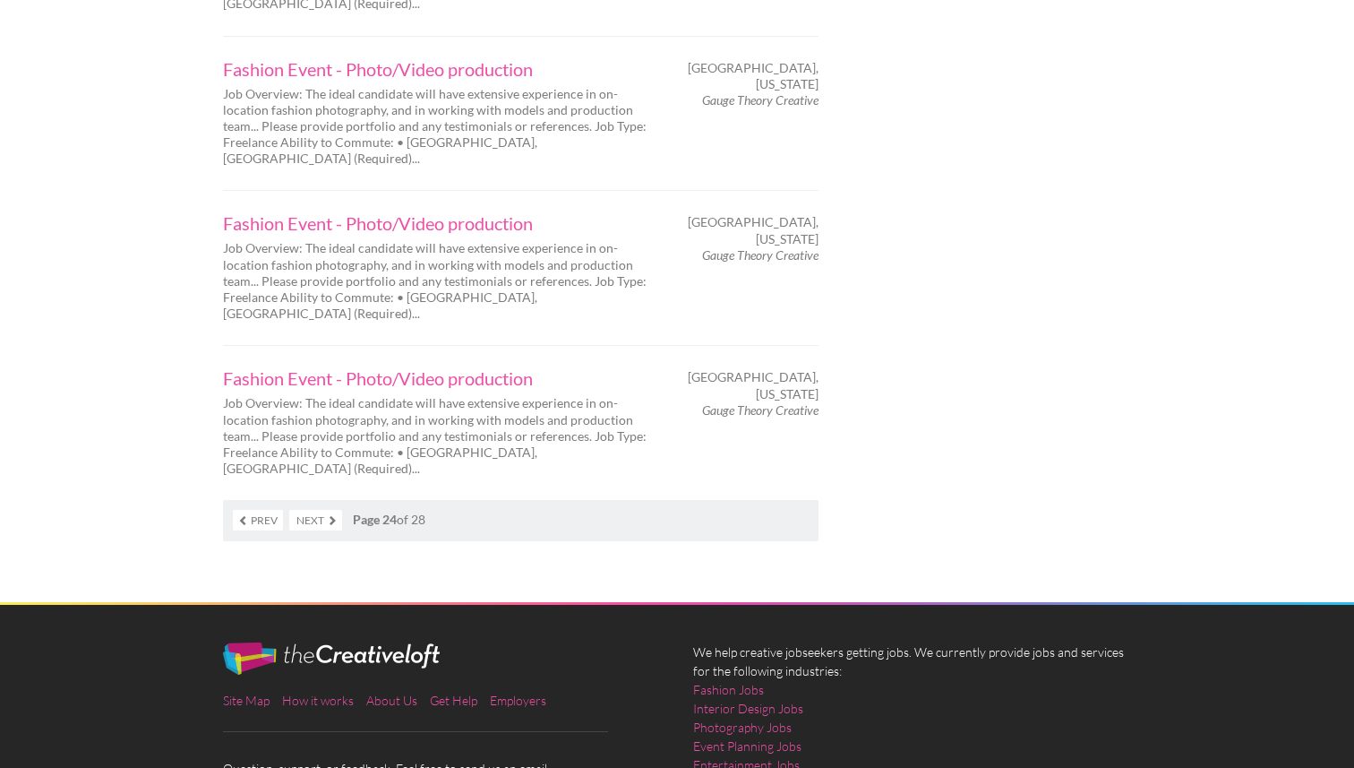
click at [317, 510] on link "Next" at bounding box center [315, 520] width 53 height 21
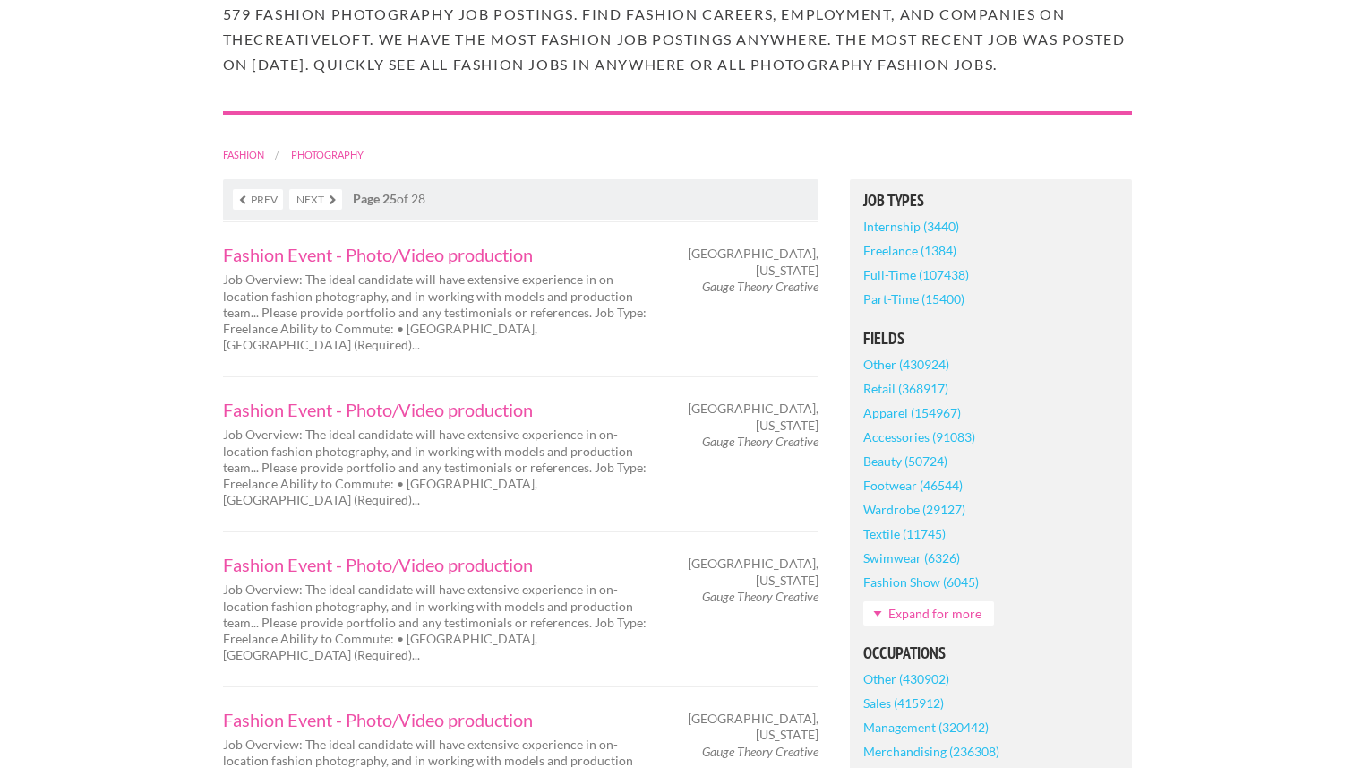
scroll to position [236, 0]
